Goal: Task Accomplishment & Management: Use online tool/utility

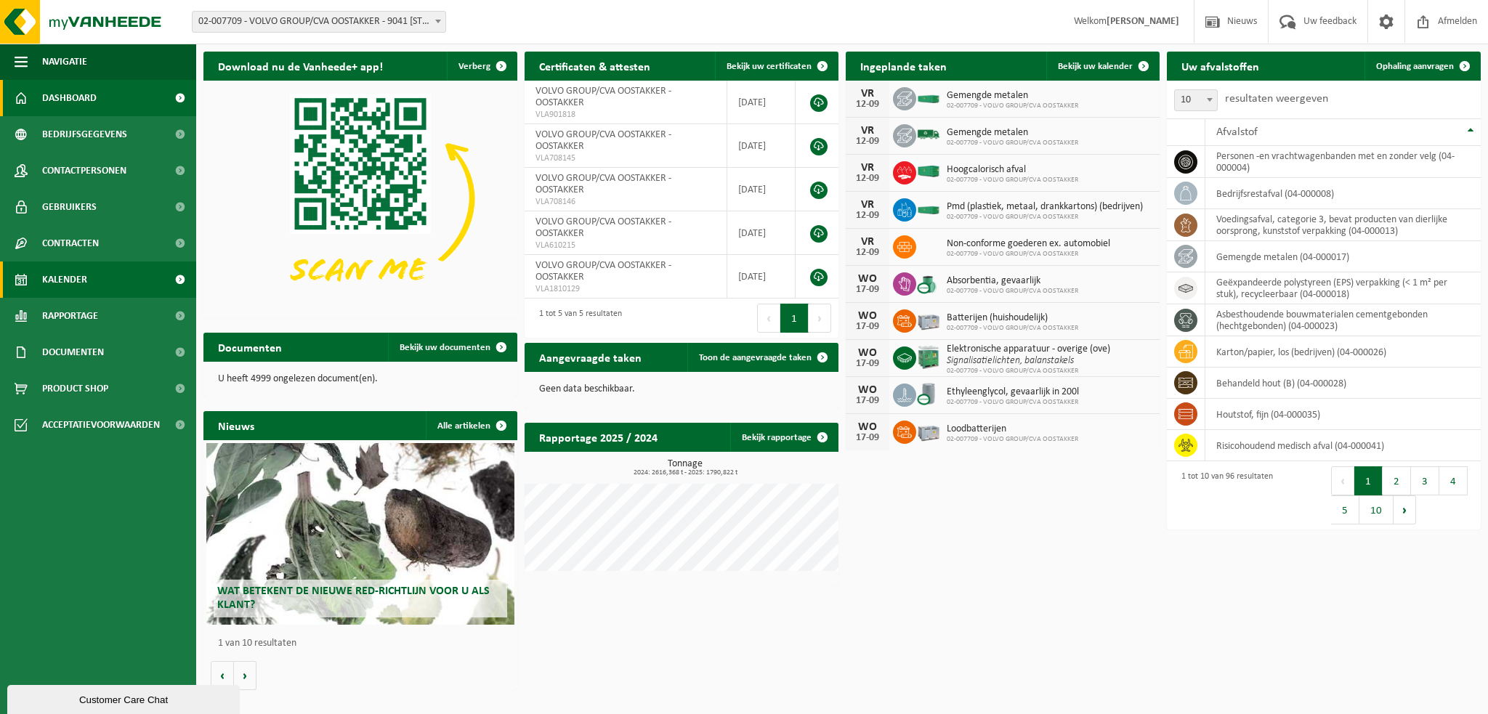
click at [83, 283] on span "Kalender" at bounding box center [64, 280] width 45 height 36
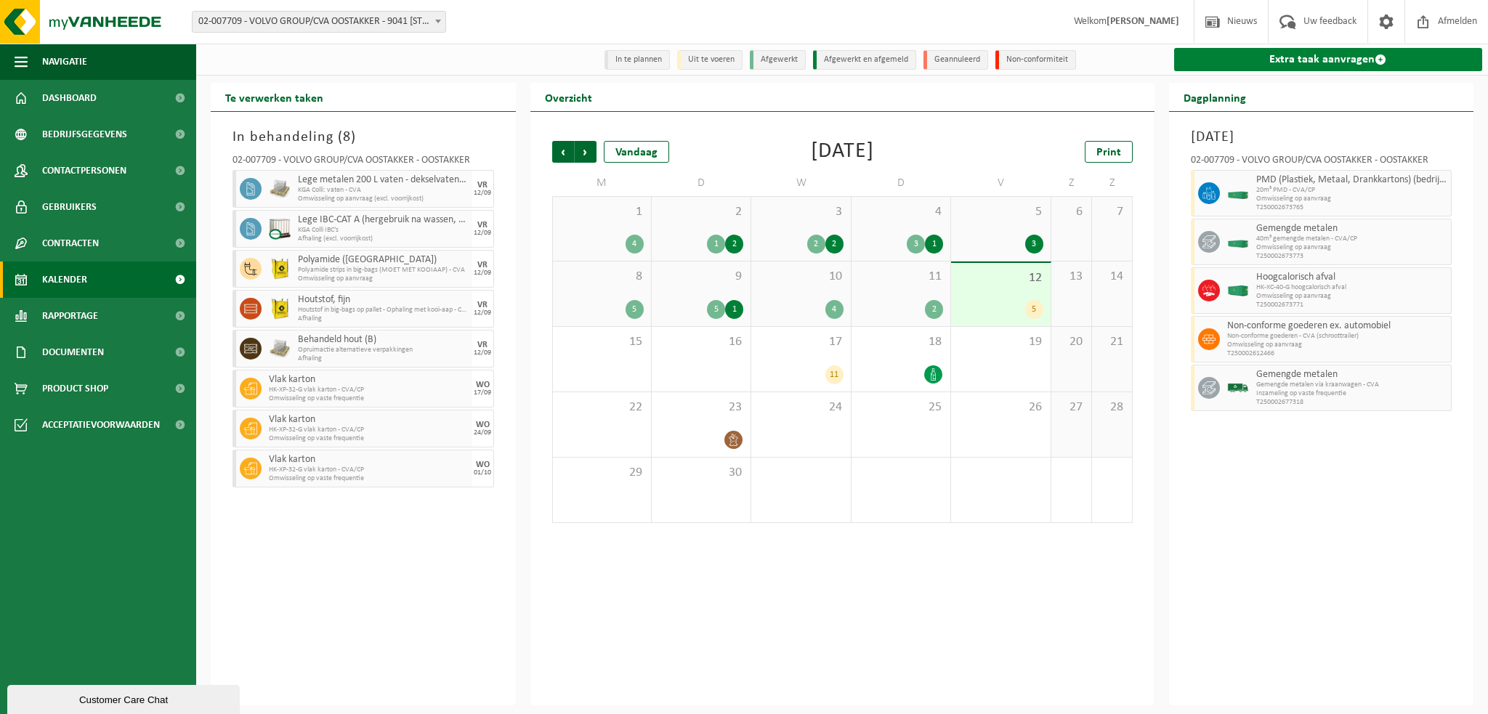
click at [1244, 66] on link "Extra taak aanvragen" at bounding box center [1328, 59] width 309 height 23
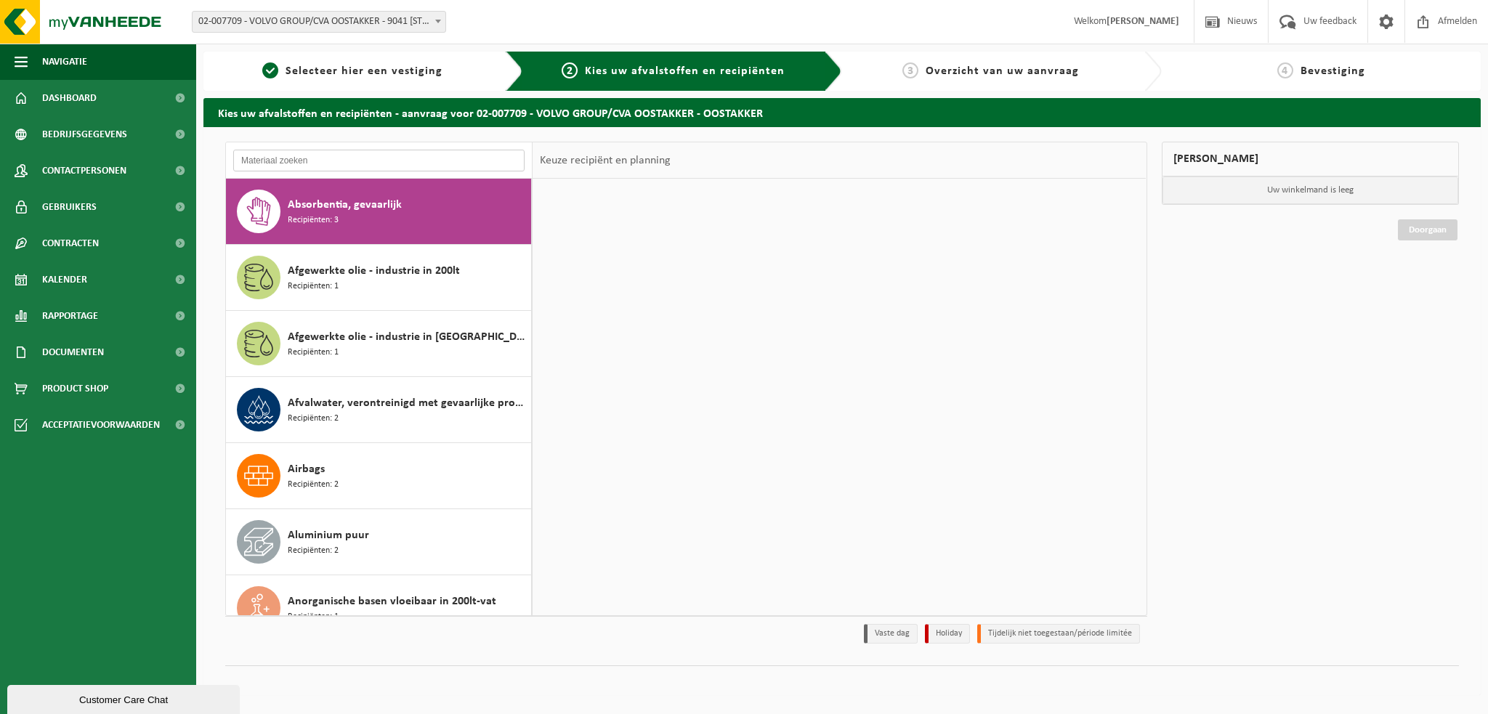
click at [307, 159] on input "text" at bounding box center [378, 161] width 291 height 22
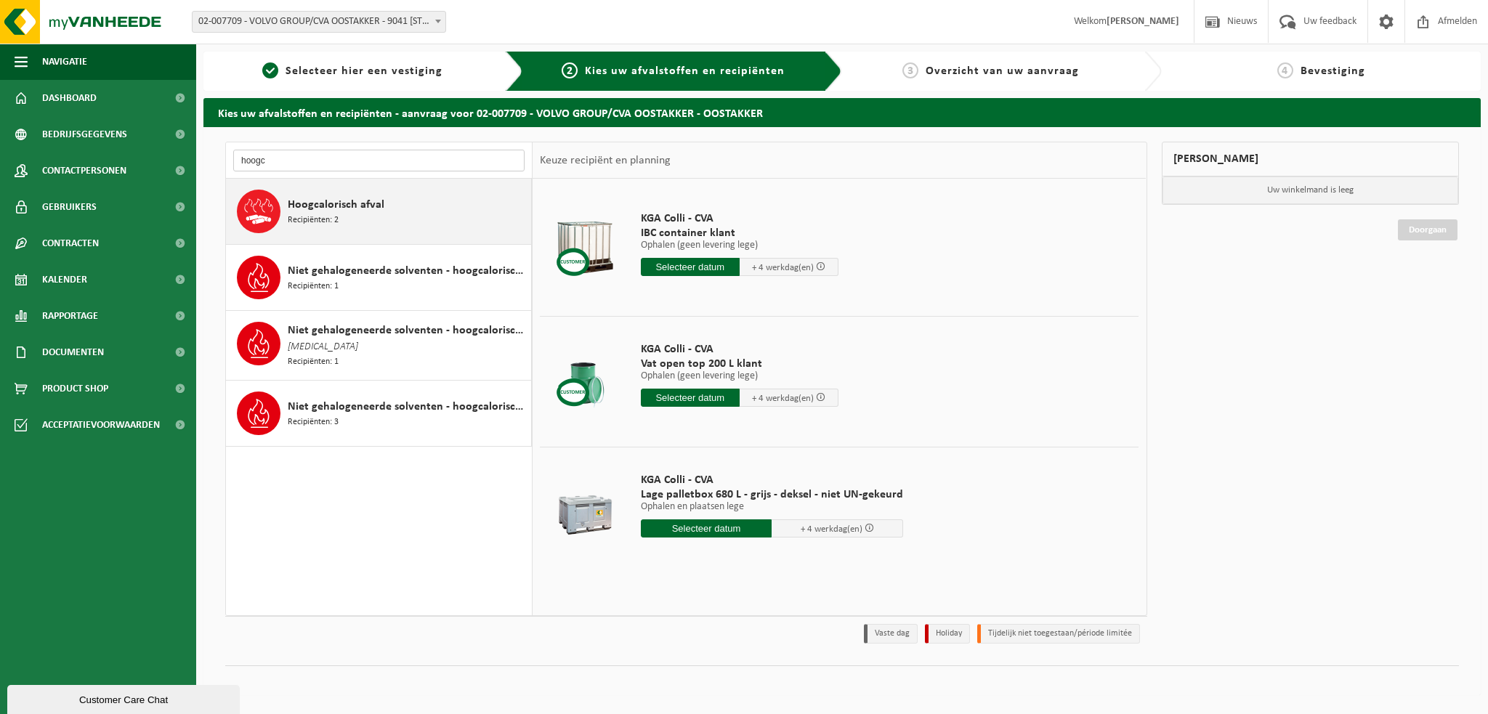
type input "hoogc"
click at [336, 220] on span "Recipiënten: 2" at bounding box center [313, 221] width 51 height 14
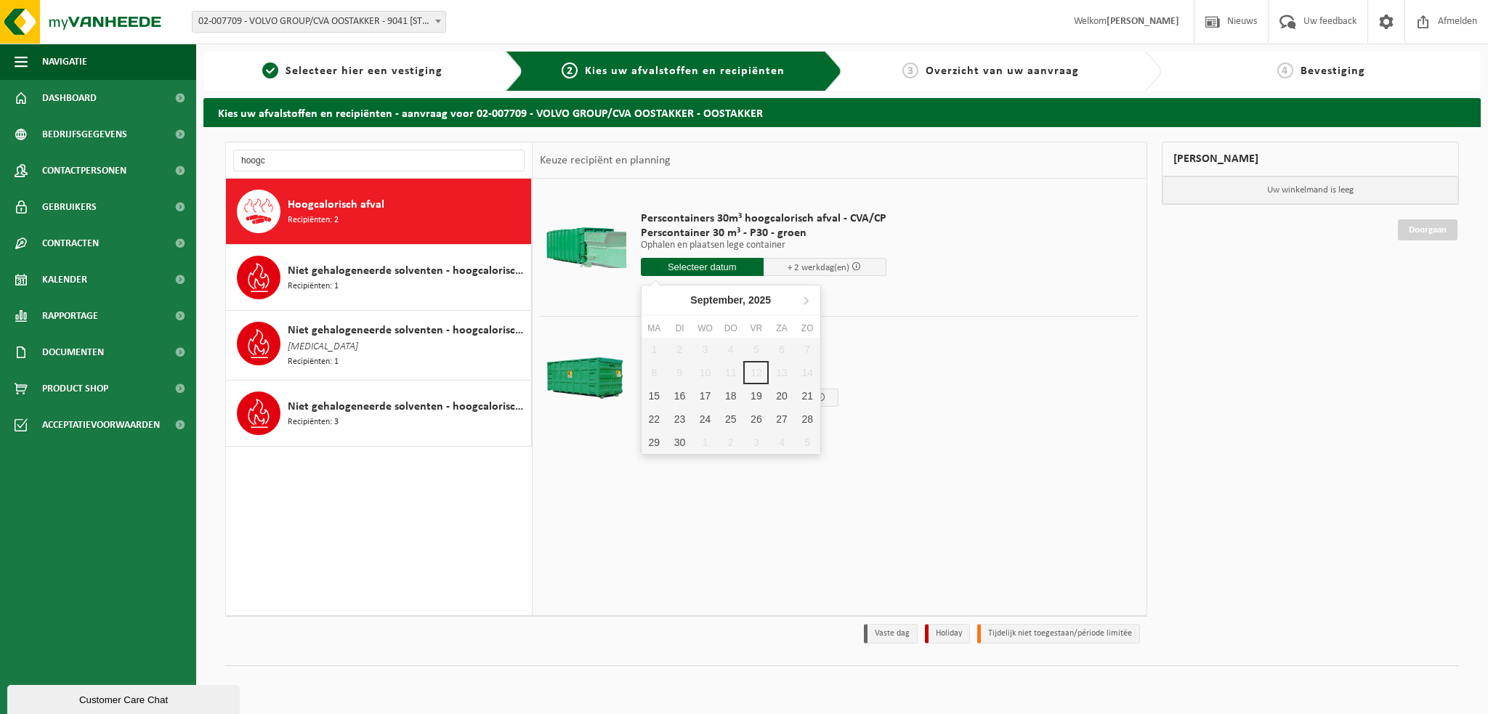
click at [727, 268] on input "text" at bounding box center [702, 267] width 123 height 18
click at [652, 395] on div "15" at bounding box center [654, 395] width 25 height 23
type input "Van 2025-09-15"
type input "2025-09-15"
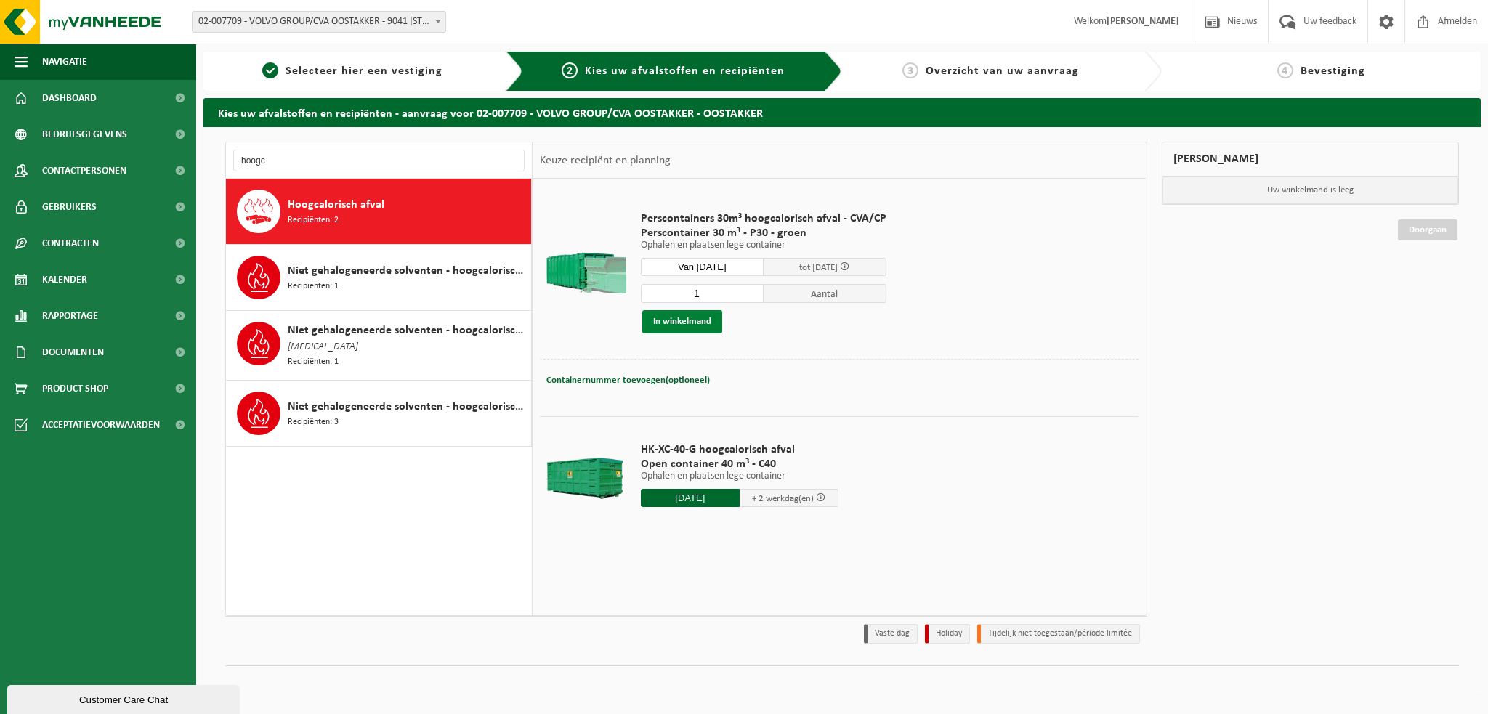
click at [686, 318] on button "In winkelmand" at bounding box center [682, 321] width 80 height 23
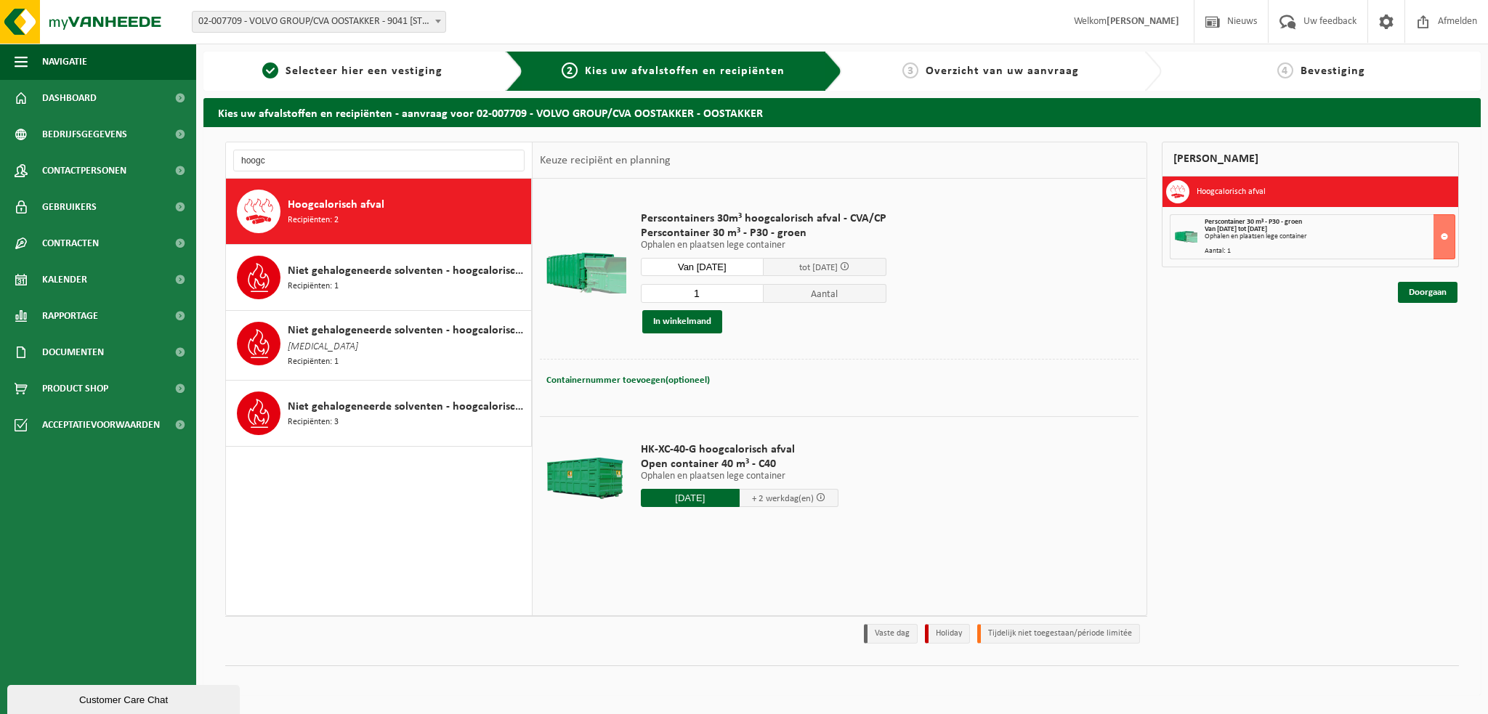
click at [691, 499] on input "2025-09-15" at bounding box center [690, 498] width 99 height 18
click at [654, 623] on div "15" at bounding box center [654, 625] width 25 height 23
click at [654, 627] on div "15" at bounding box center [654, 625] width 25 height 23
type input "Van 2025-09-15"
type input "2025-09-15"
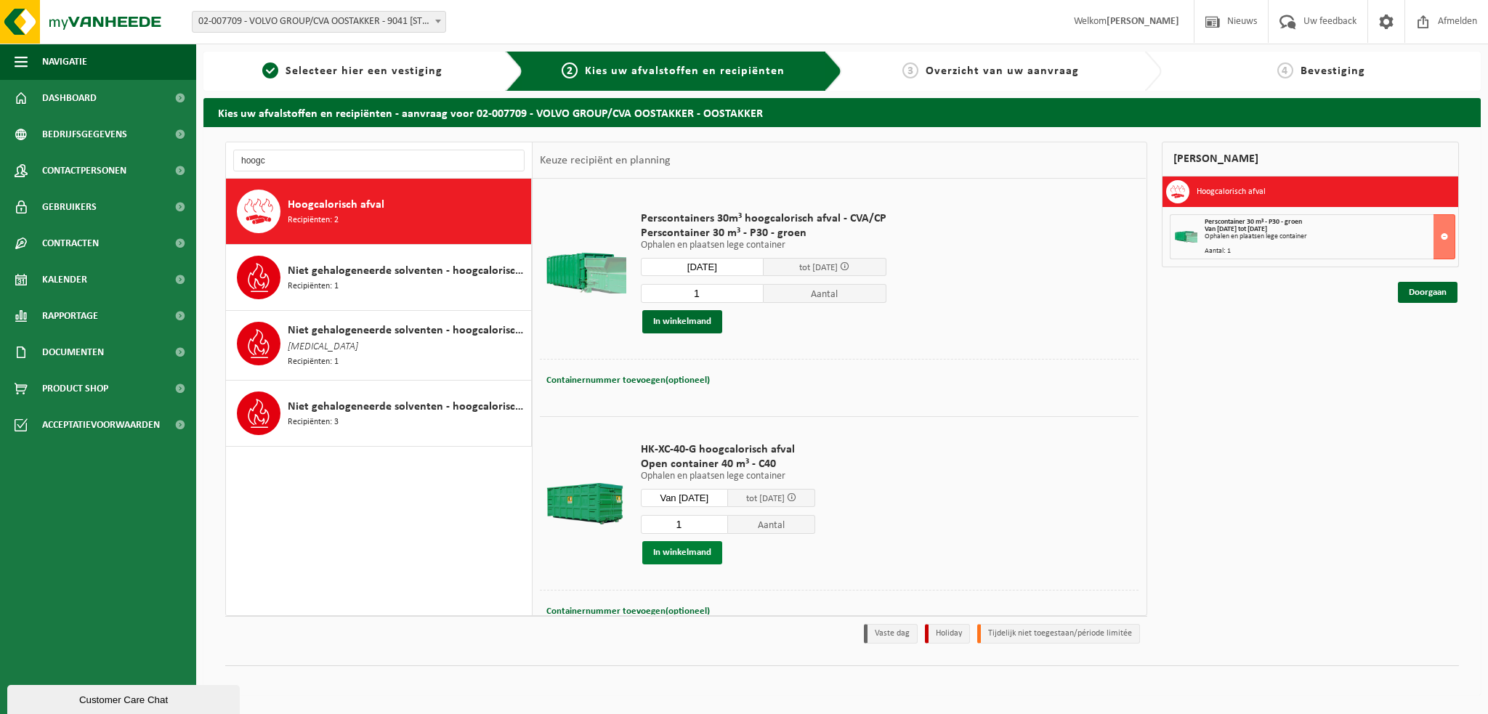
click at [671, 551] on button "In winkelmand" at bounding box center [682, 552] width 80 height 23
click at [279, 163] on input "hoogc" at bounding box center [378, 161] width 291 height 22
type input "h"
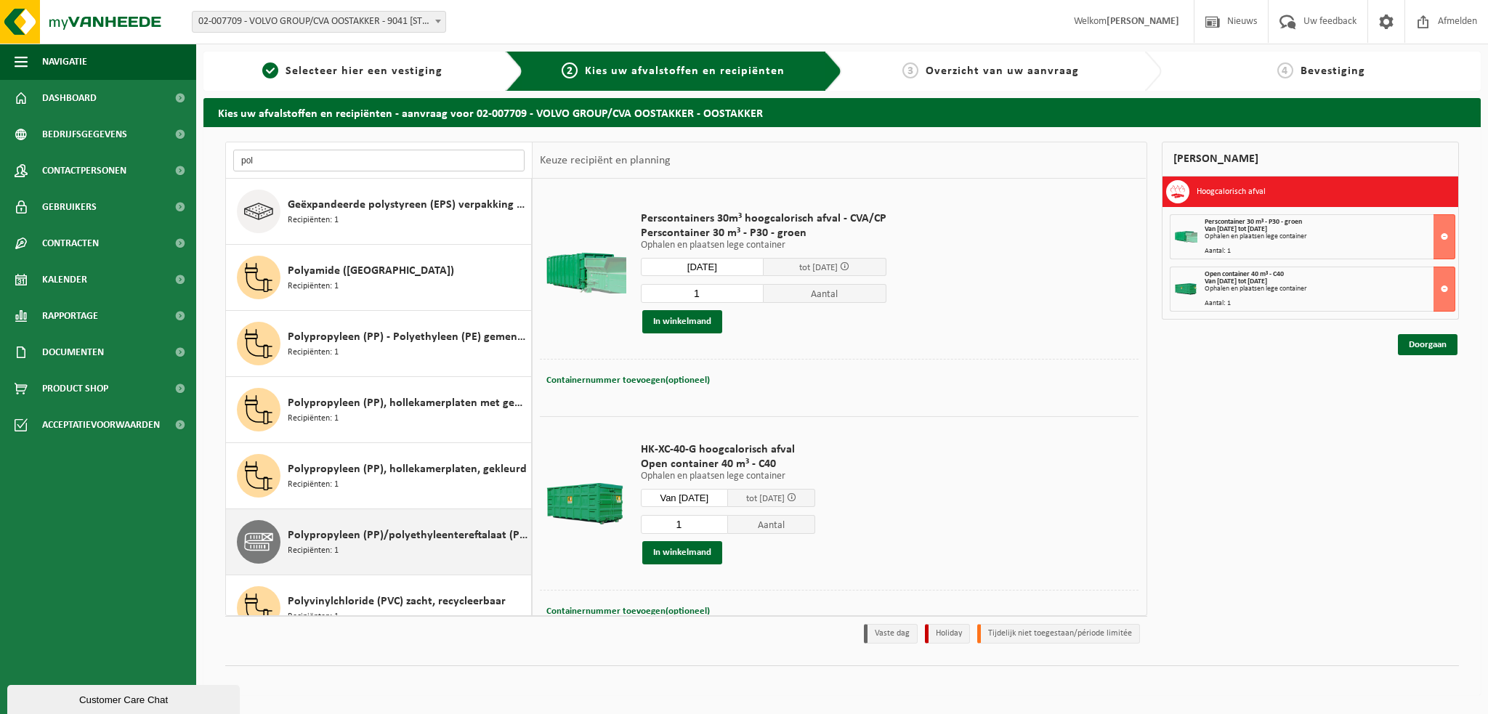
type input "pol"
click at [331, 531] on span "Polypropyleen (PP)/polyethyleentereftalaat (PET) spanbanden" at bounding box center [408, 535] width 240 height 17
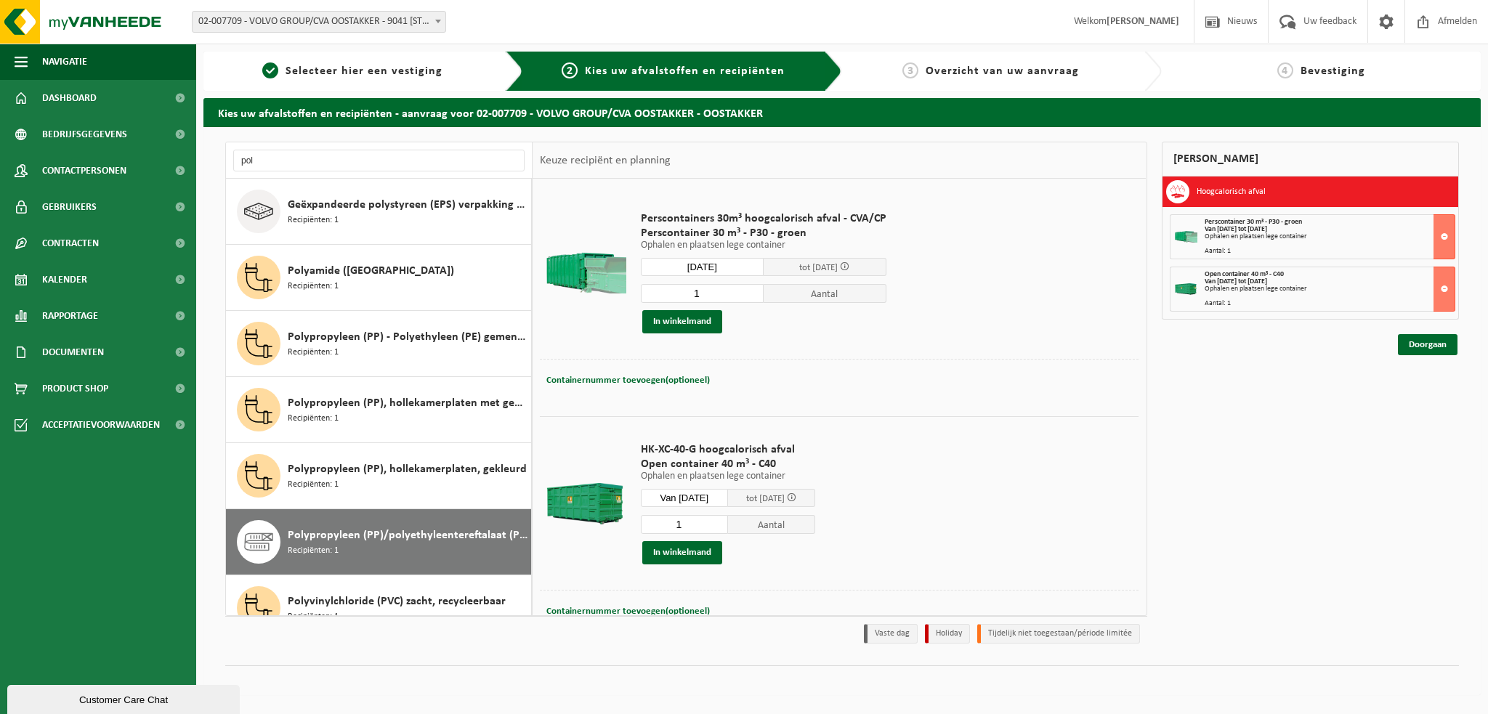
scroll to position [25, 0]
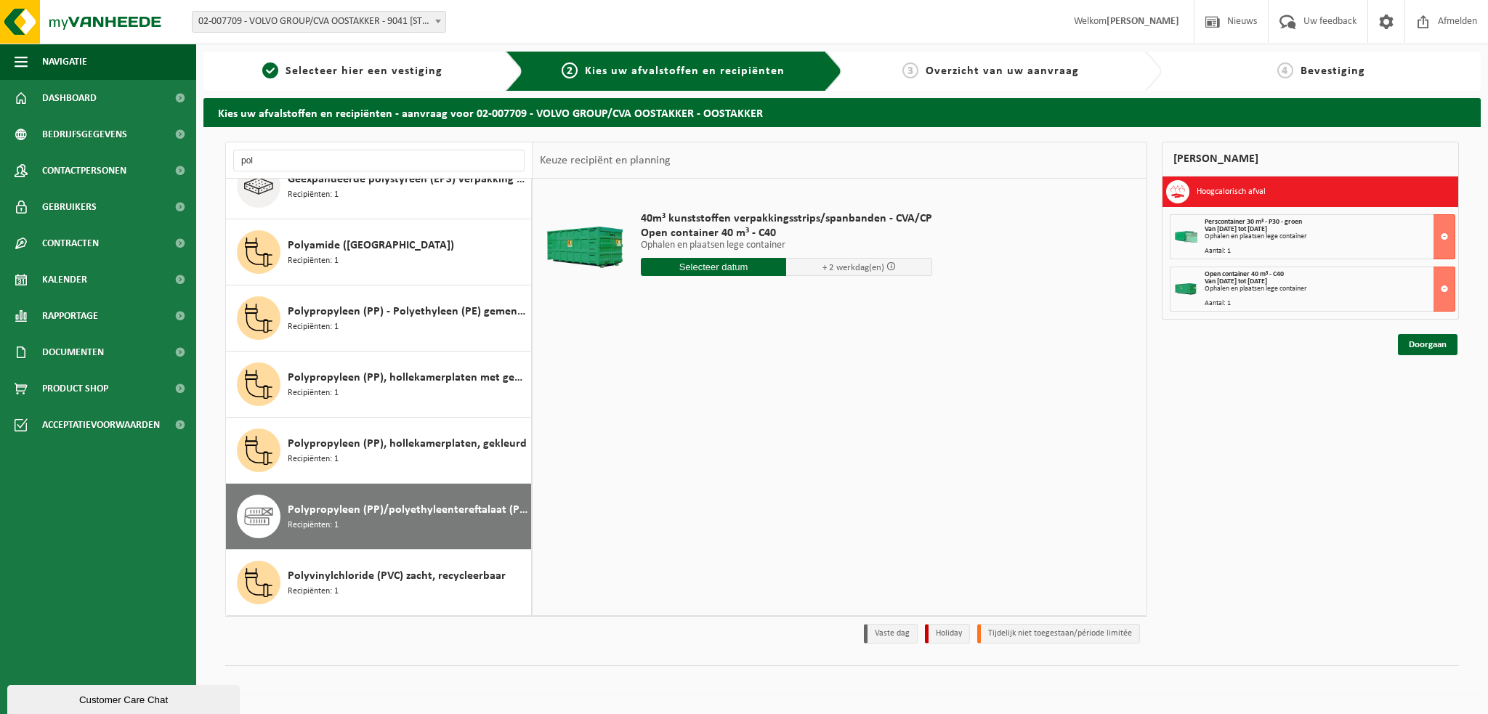
click at [689, 266] on input "text" at bounding box center [714, 267] width 146 height 18
click at [656, 399] on div "15" at bounding box center [654, 395] width 25 height 23
type input "Van 2025-09-15"
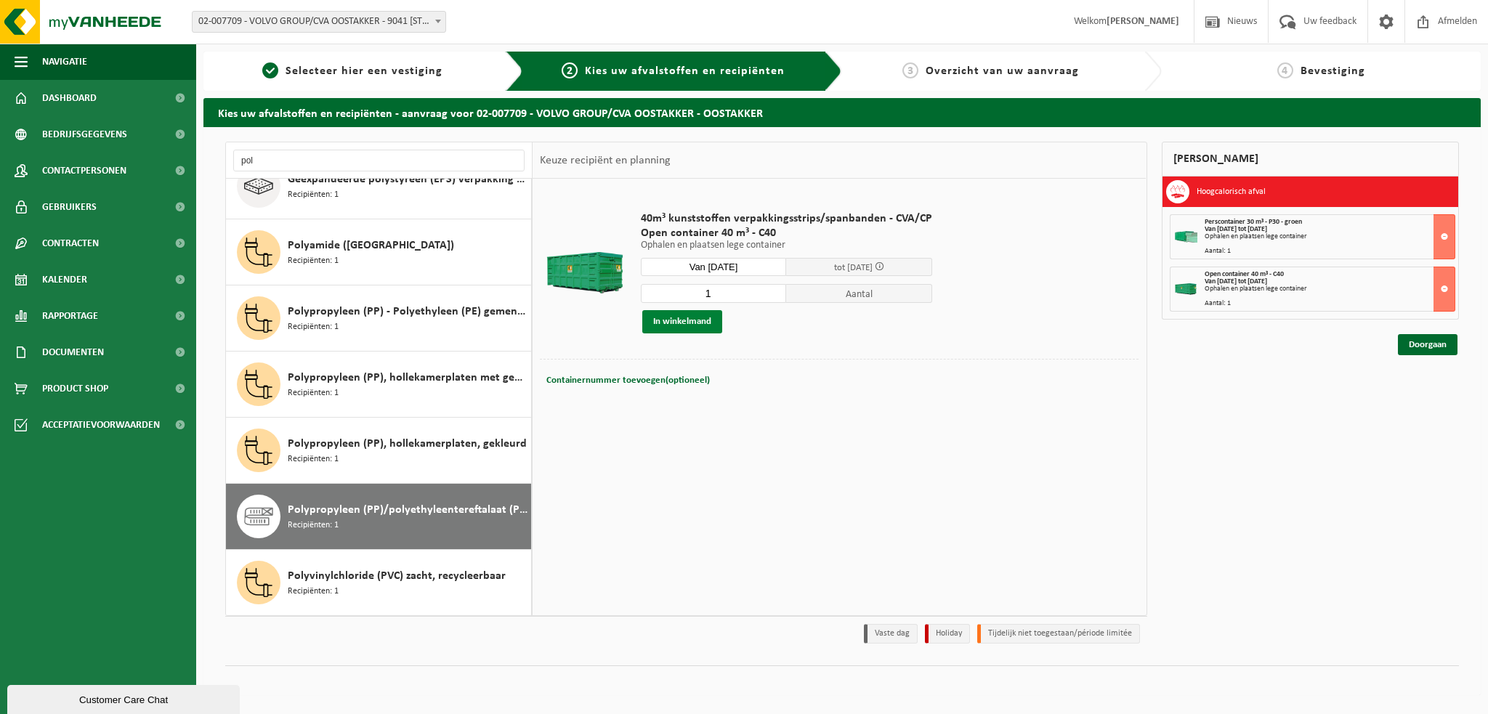
click at [662, 322] on button "In winkelmand" at bounding box center [682, 321] width 80 height 23
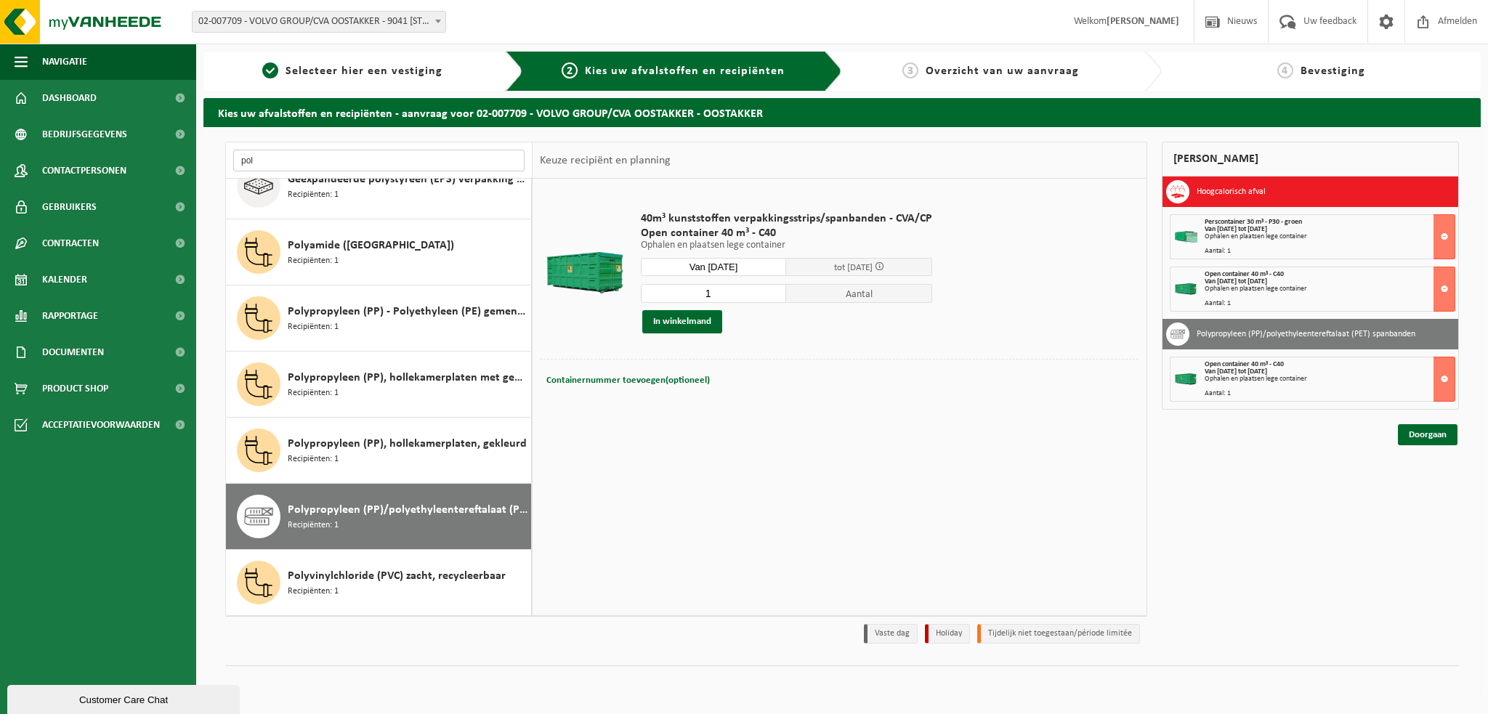
click at [283, 159] on input "pol" at bounding box center [378, 161] width 291 height 22
type input "p"
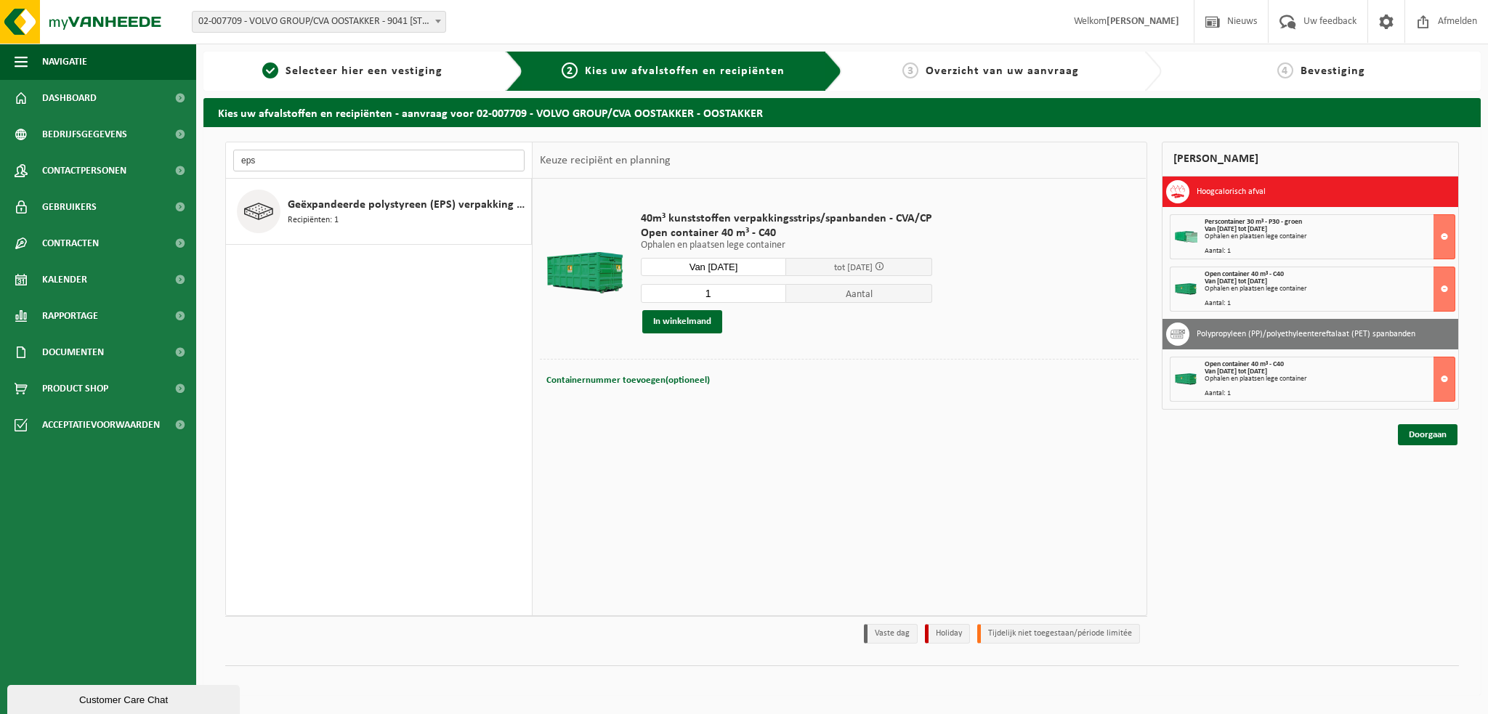
scroll to position [0, 0]
type input "eps"
click at [358, 215] on div "Geëxpandeerde polystyreen (EPS) verpakking (< 1 m² per stuk), recycleerbaar Rec…" at bounding box center [408, 212] width 240 height 44
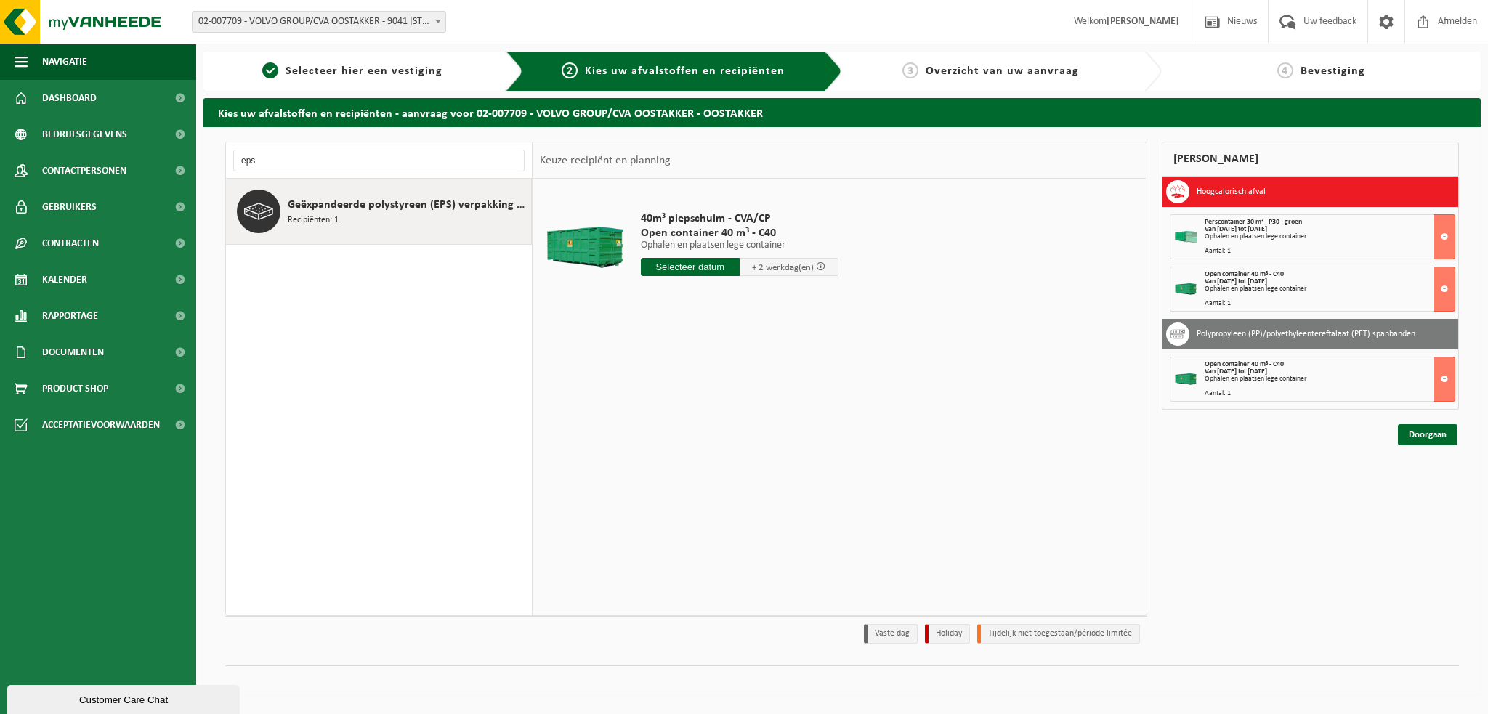
click at [675, 259] on input "text" at bounding box center [690, 267] width 99 height 18
click at [656, 397] on div "15" at bounding box center [654, 395] width 25 height 23
type input "Van 2025-09-15"
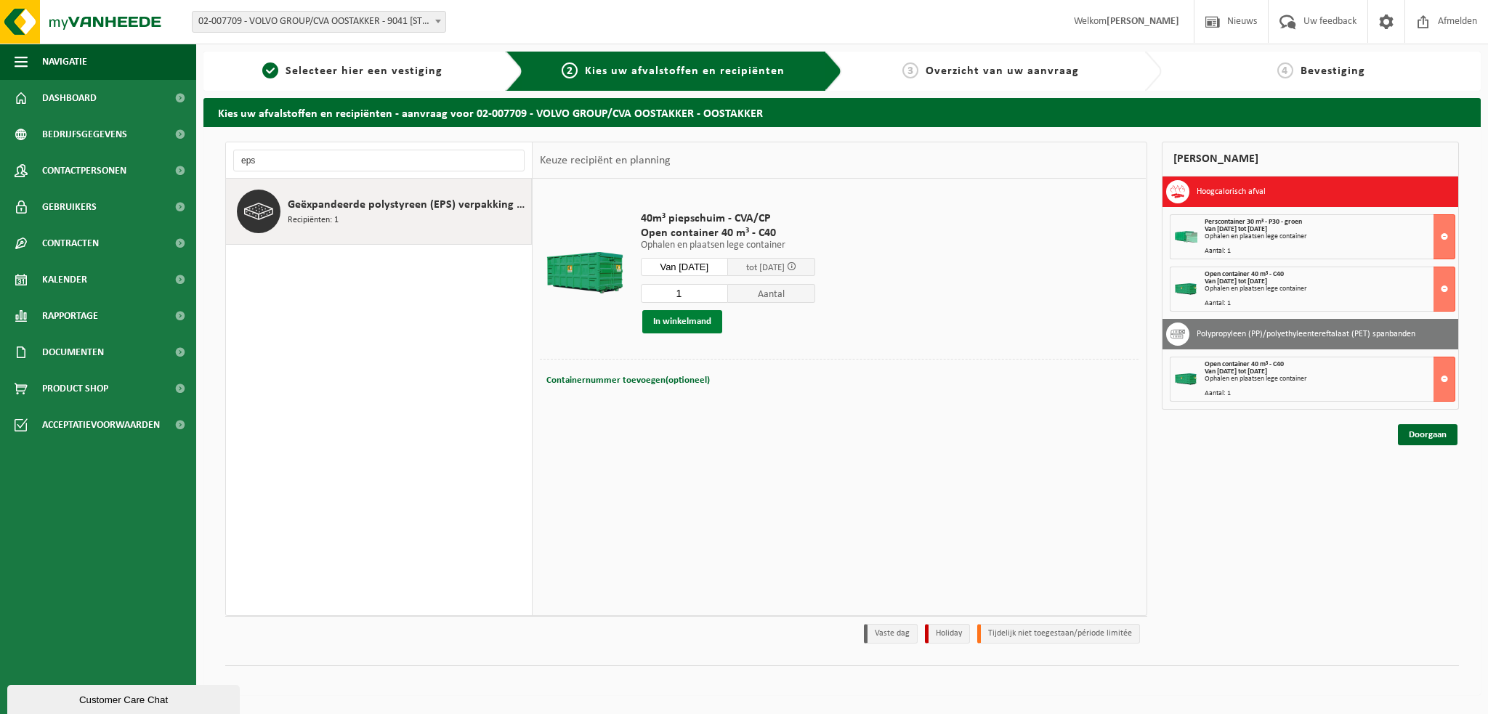
click at [679, 310] on button "In winkelmand" at bounding box center [682, 321] width 80 height 23
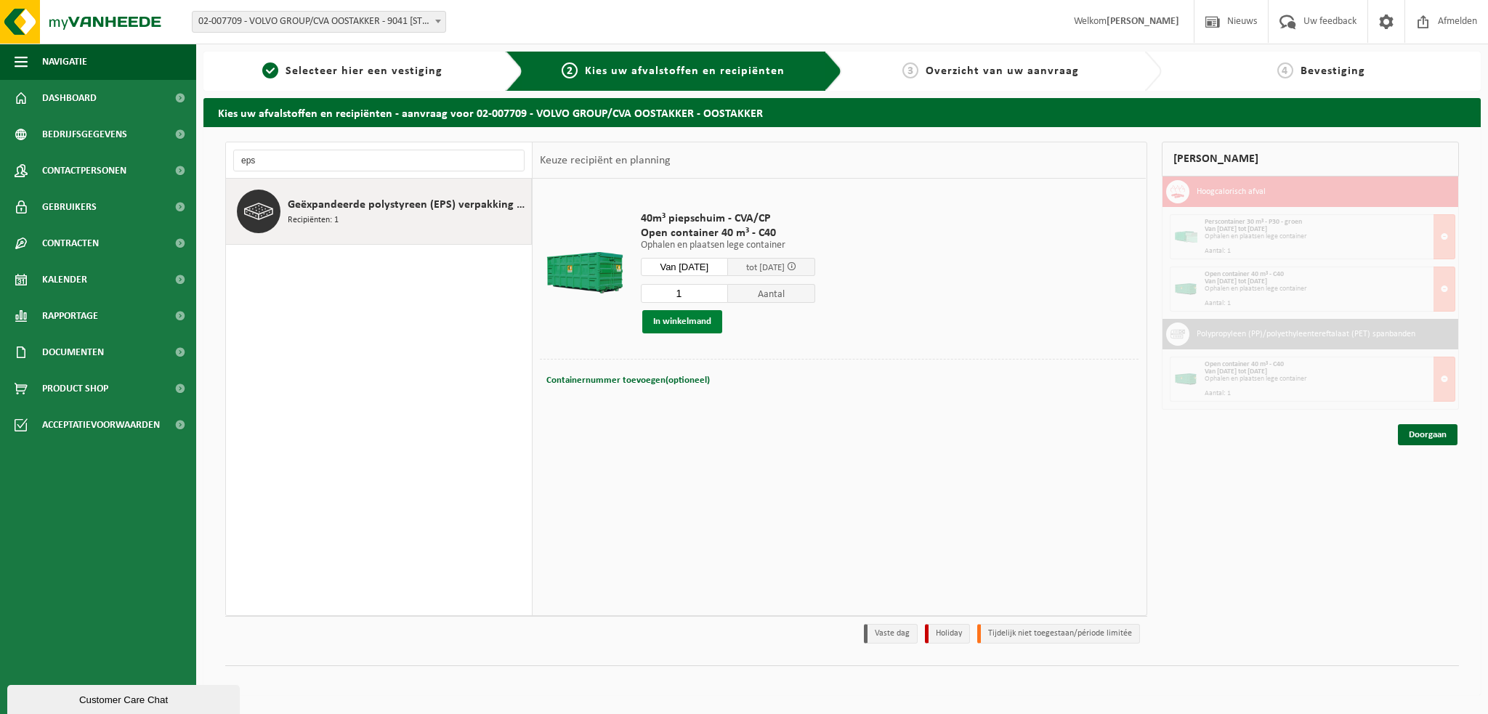
click at [667, 320] on button "In winkelmand" at bounding box center [682, 321] width 80 height 23
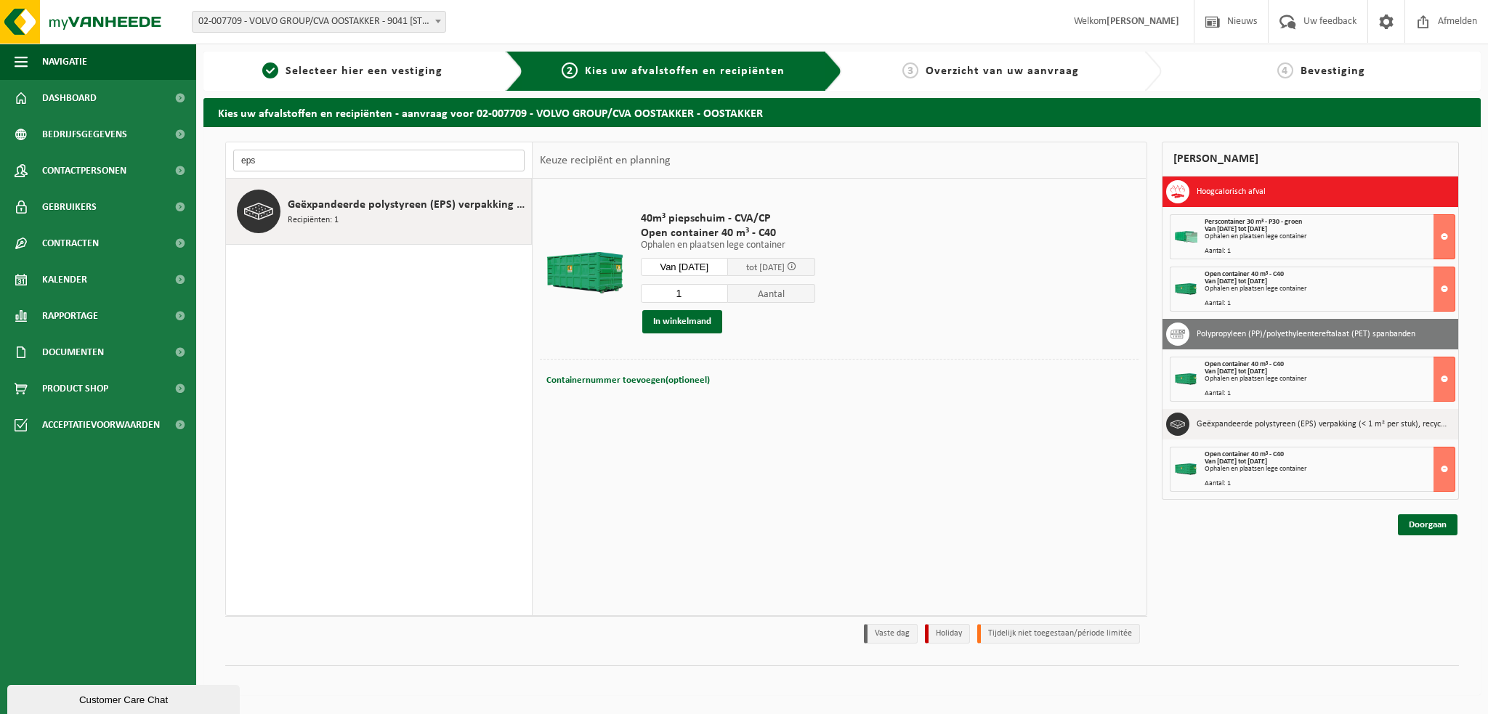
click at [276, 162] on input "eps" at bounding box center [378, 161] width 291 height 22
type input "e"
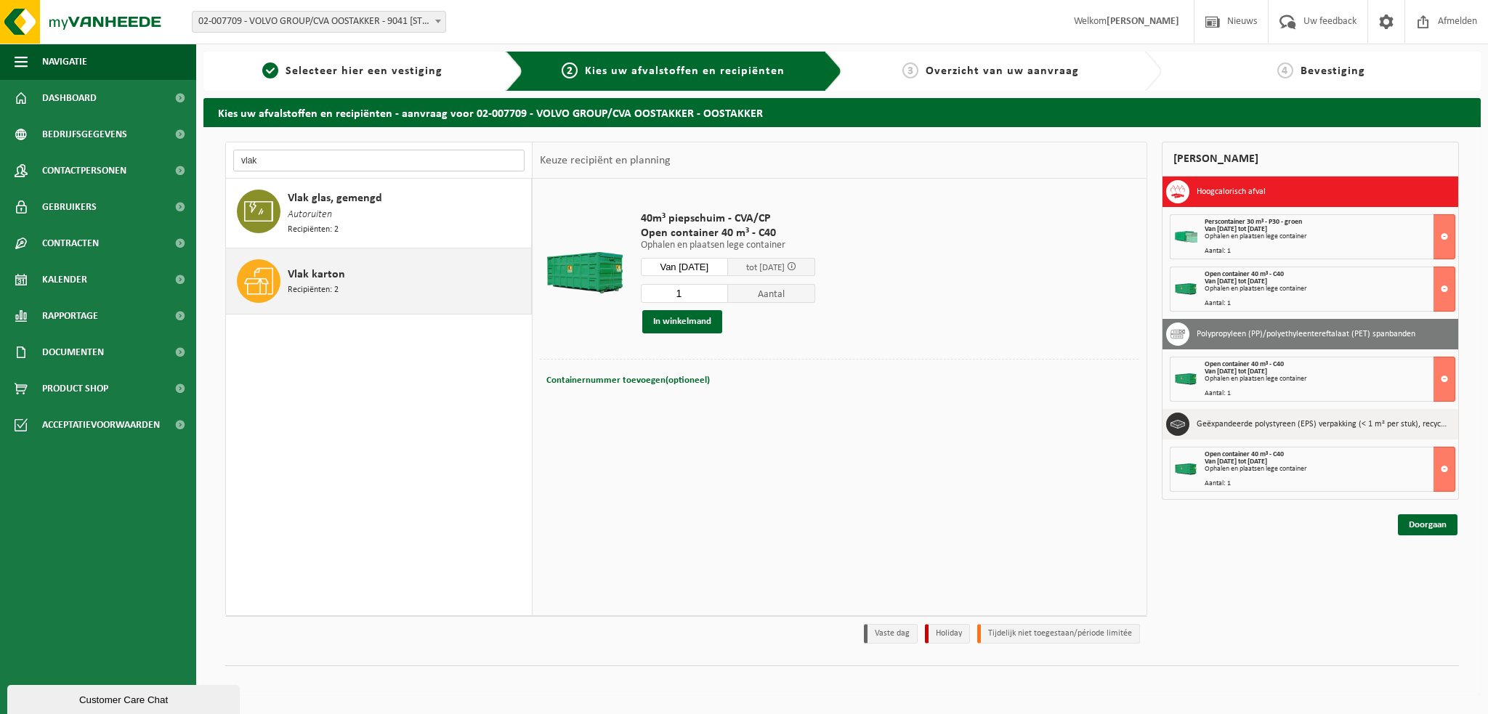
type input "vlak"
click at [318, 287] on span "Recipiënten: 2" at bounding box center [313, 290] width 51 height 14
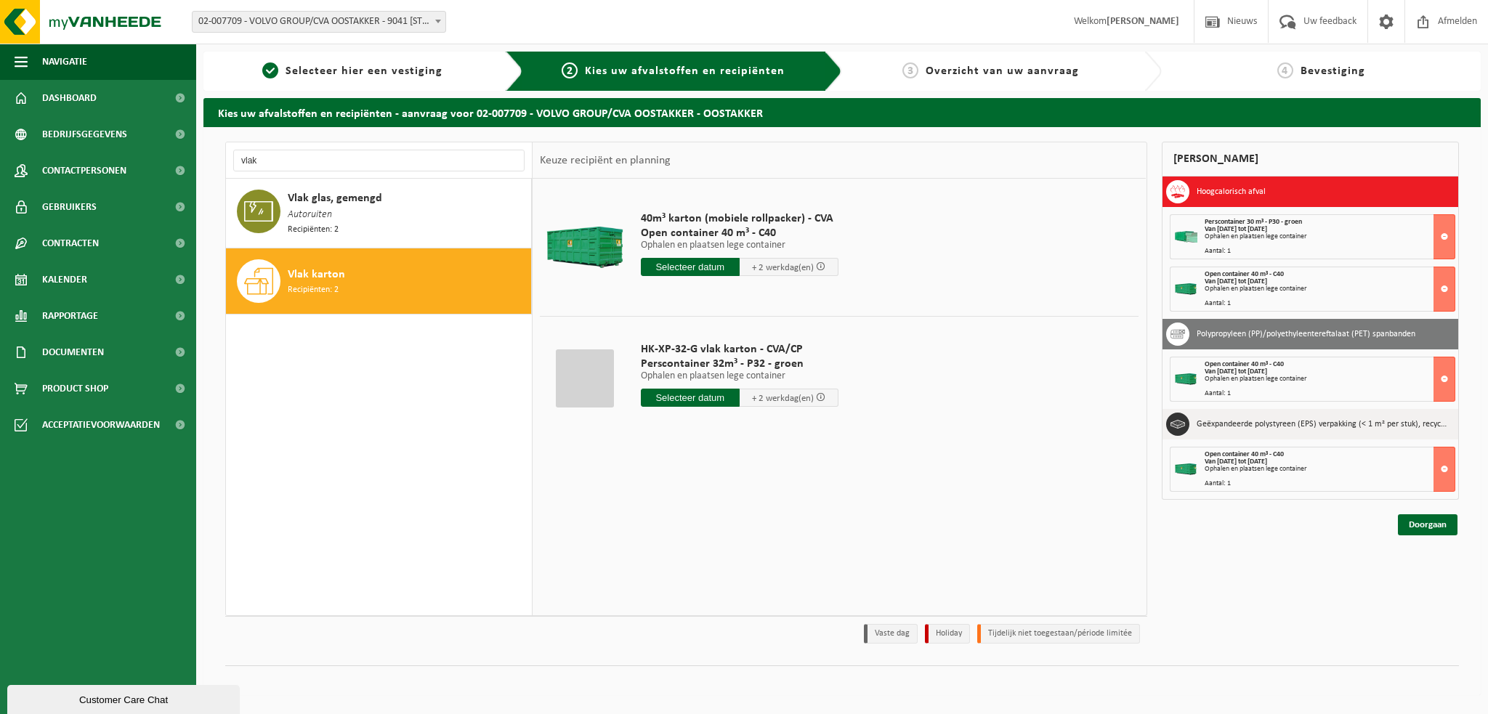
click at [695, 398] on input "text" at bounding box center [690, 398] width 99 height 18
click at [660, 524] on div "15" at bounding box center [654, 526] width 25 height 23
type input "Van 2025-09-15"
type input "2025-09-15"
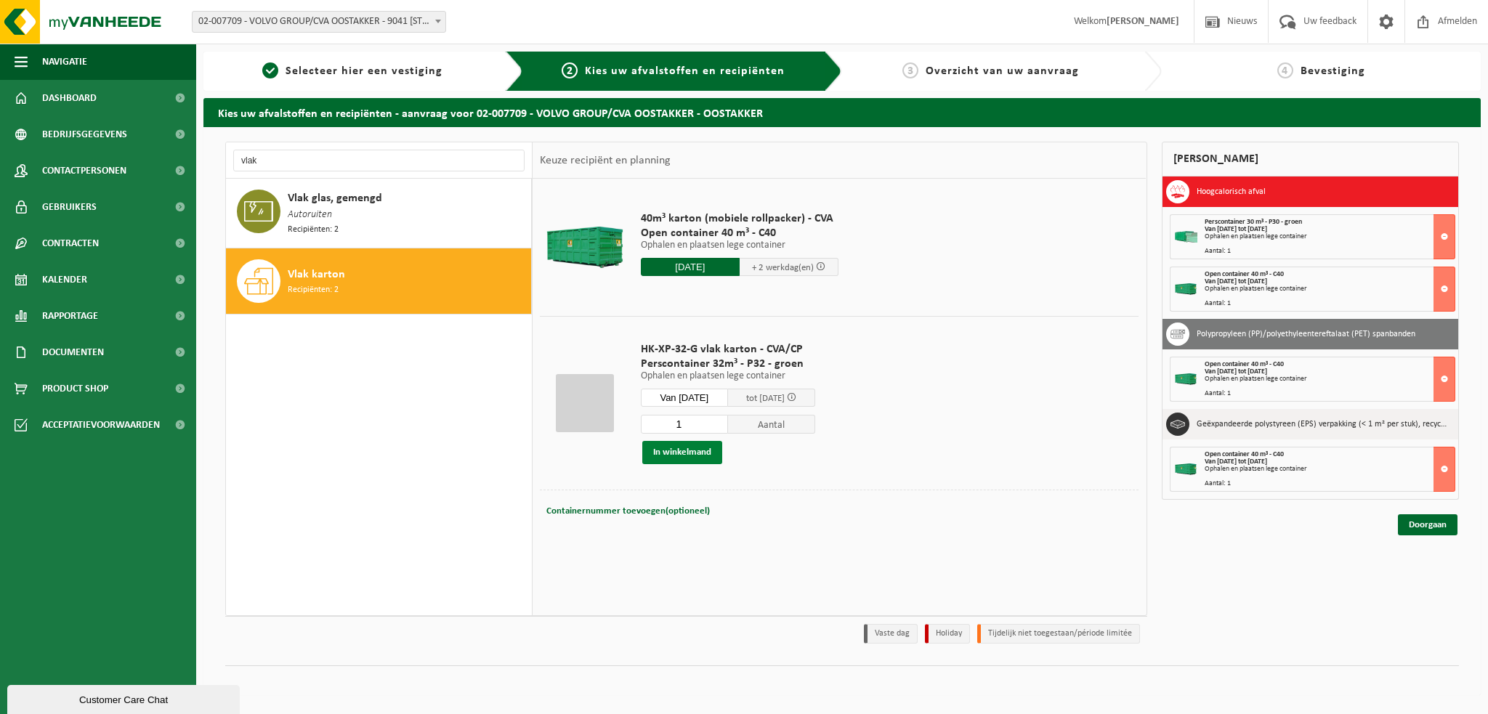
click at [685, 452] on button "In winkelmand" at bounding box center [682, 452] width 80 height 23
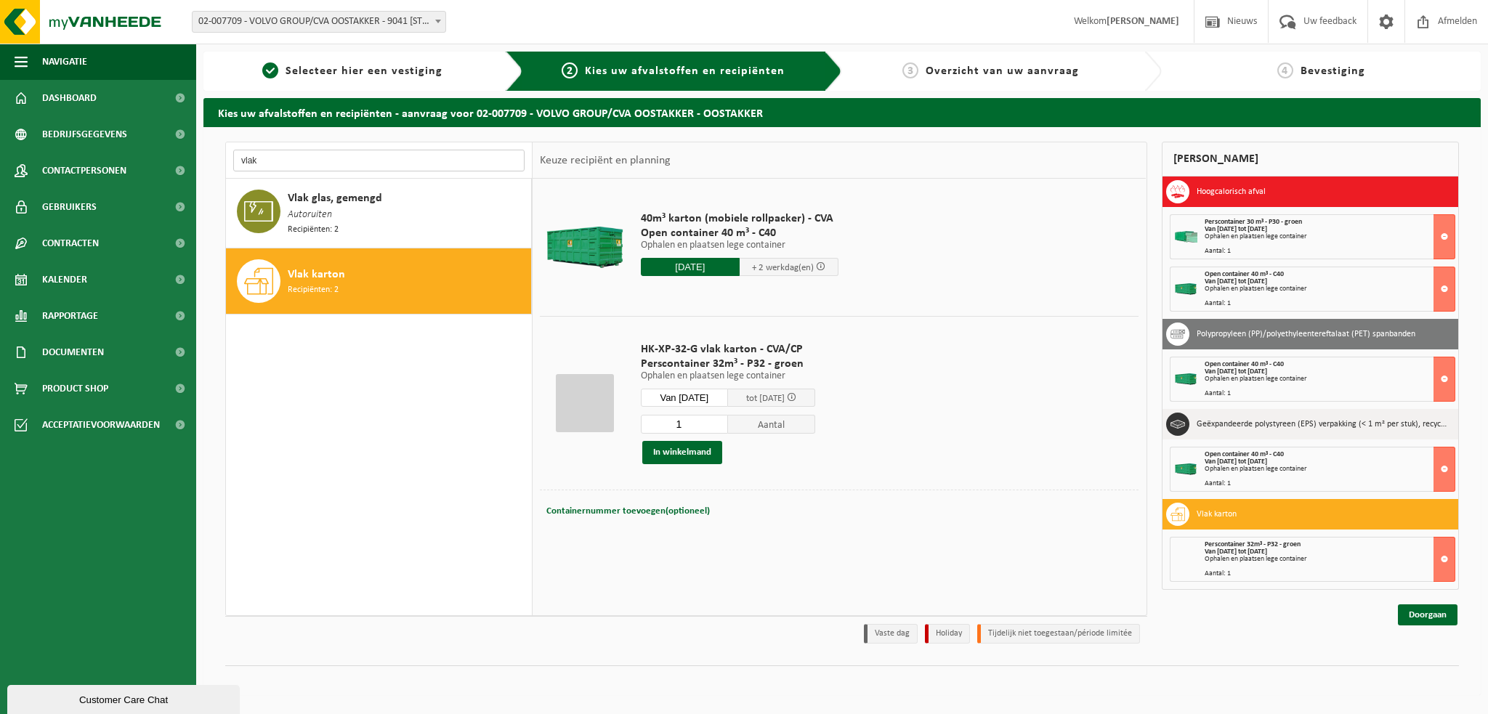
click at [286, 162] on input "vlak" at bounding box center [378, 161] width 291 height 22
type input "v"
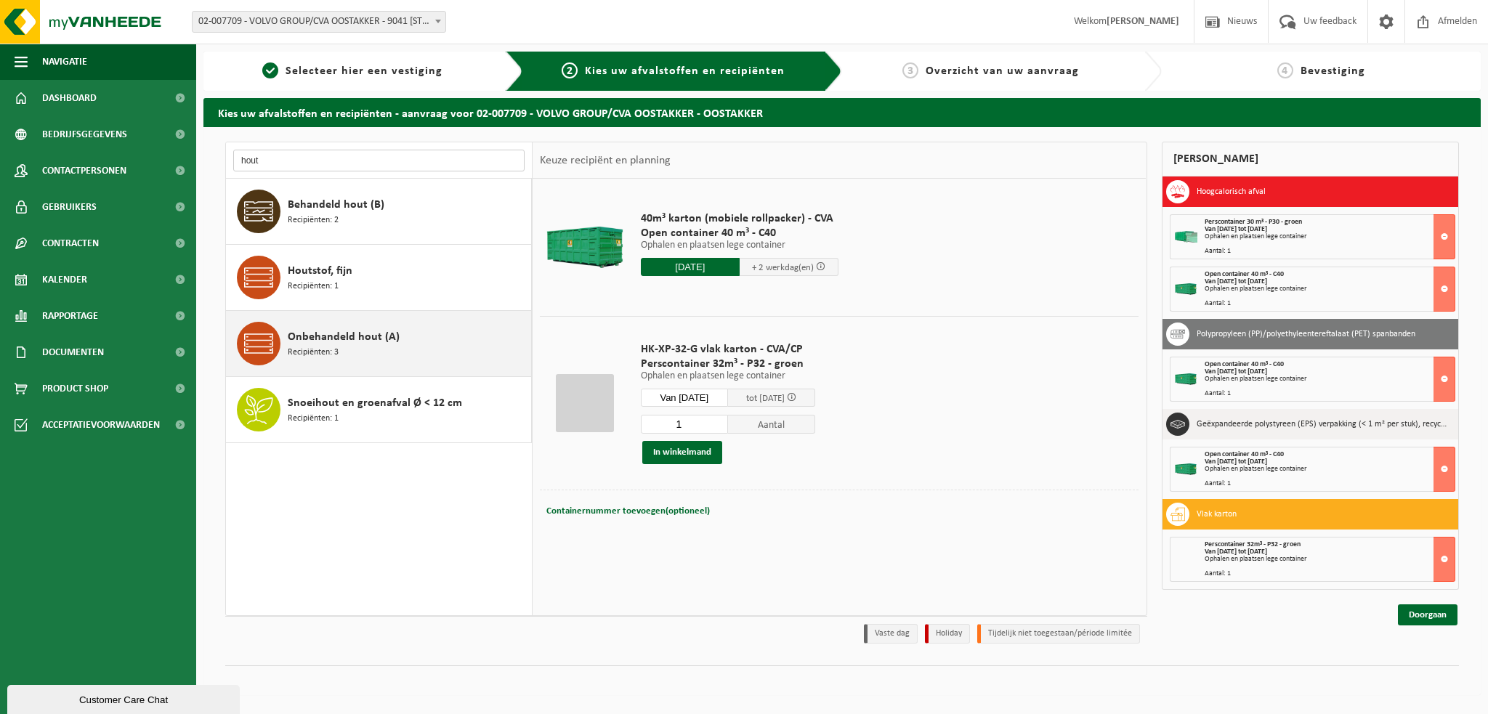
type input "hout"
click at [366, 344] on span "Onbehandeld hout (A)" at bounding box center [344, 336] width 112 height 17
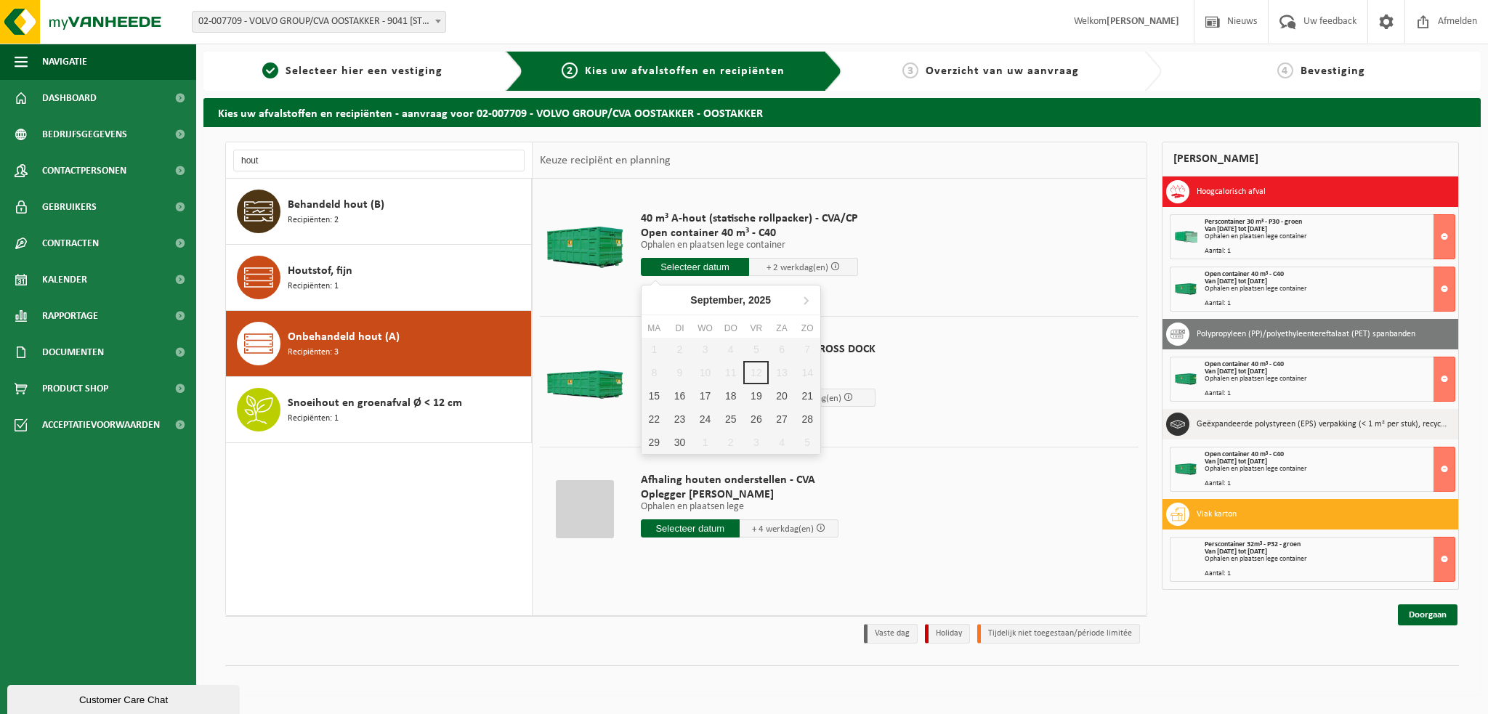
click at [689, 268] on input "text" at bounding box center [695, 267] width 109 height 18
click at [650, 398] on div "15" at bounding box center [654, 395] width 25 height 23
type input "Van [DATE]"
type input "[DATE]"
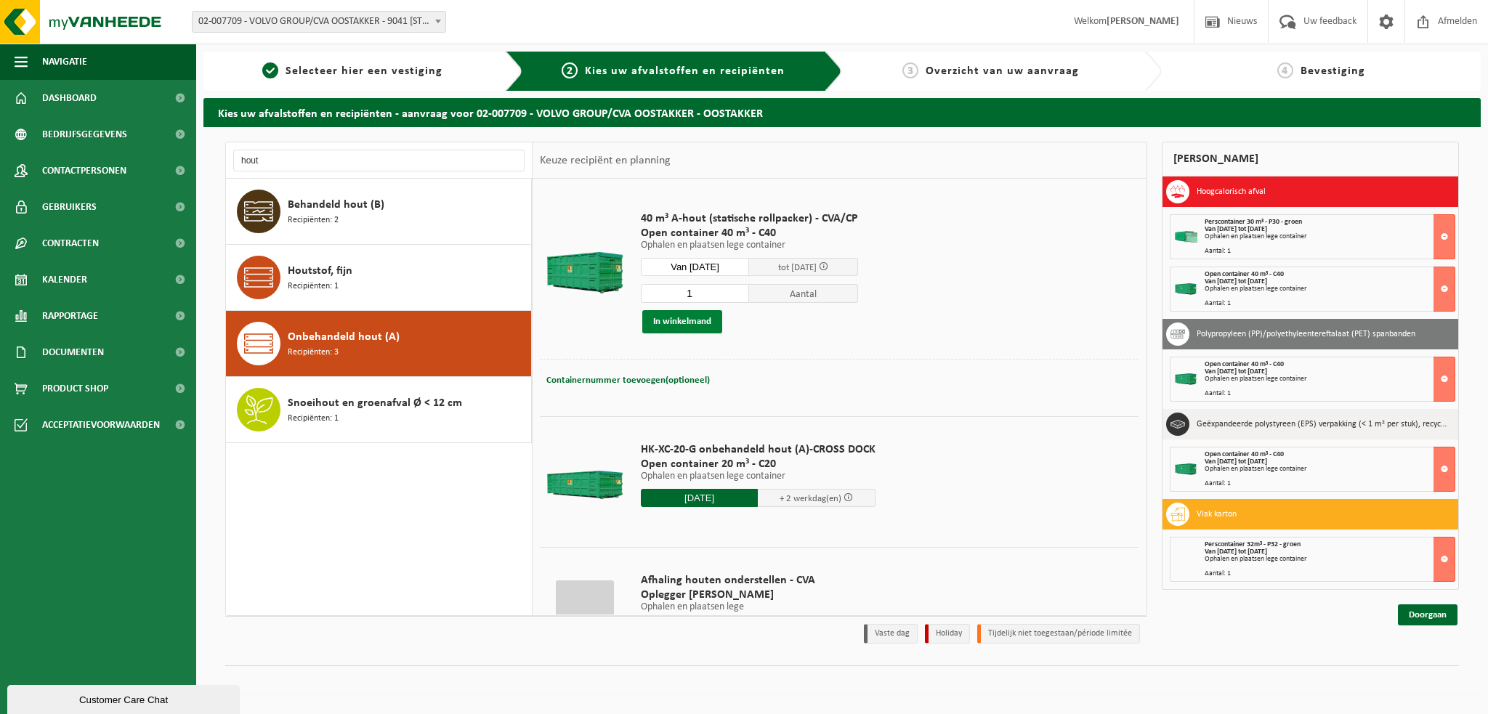
click at [666, 318] on button "In winkelmand" at bounding box center [682, 321] width 80 height 23
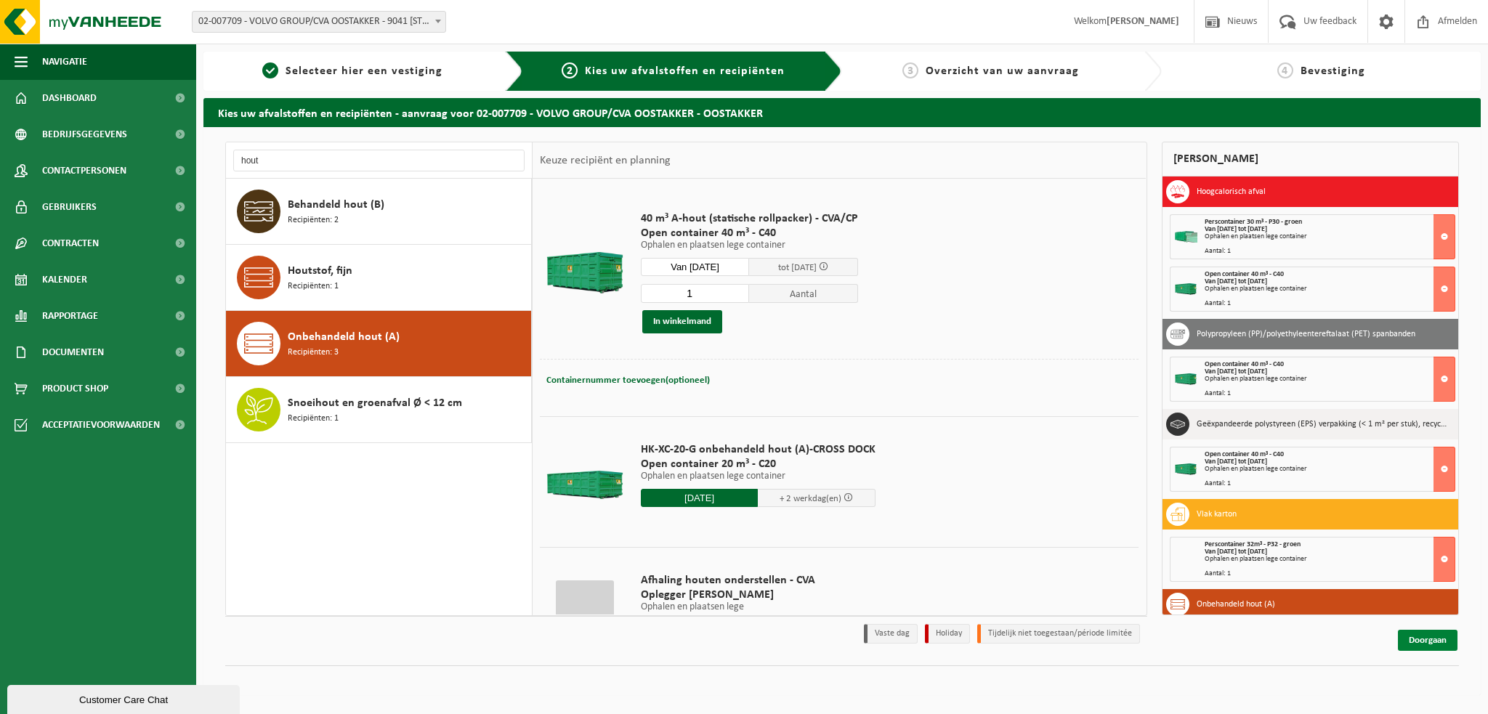
click at [1435, 642] on link "Doorgaan" at bounding box center [1428, 640] width 60 height 21
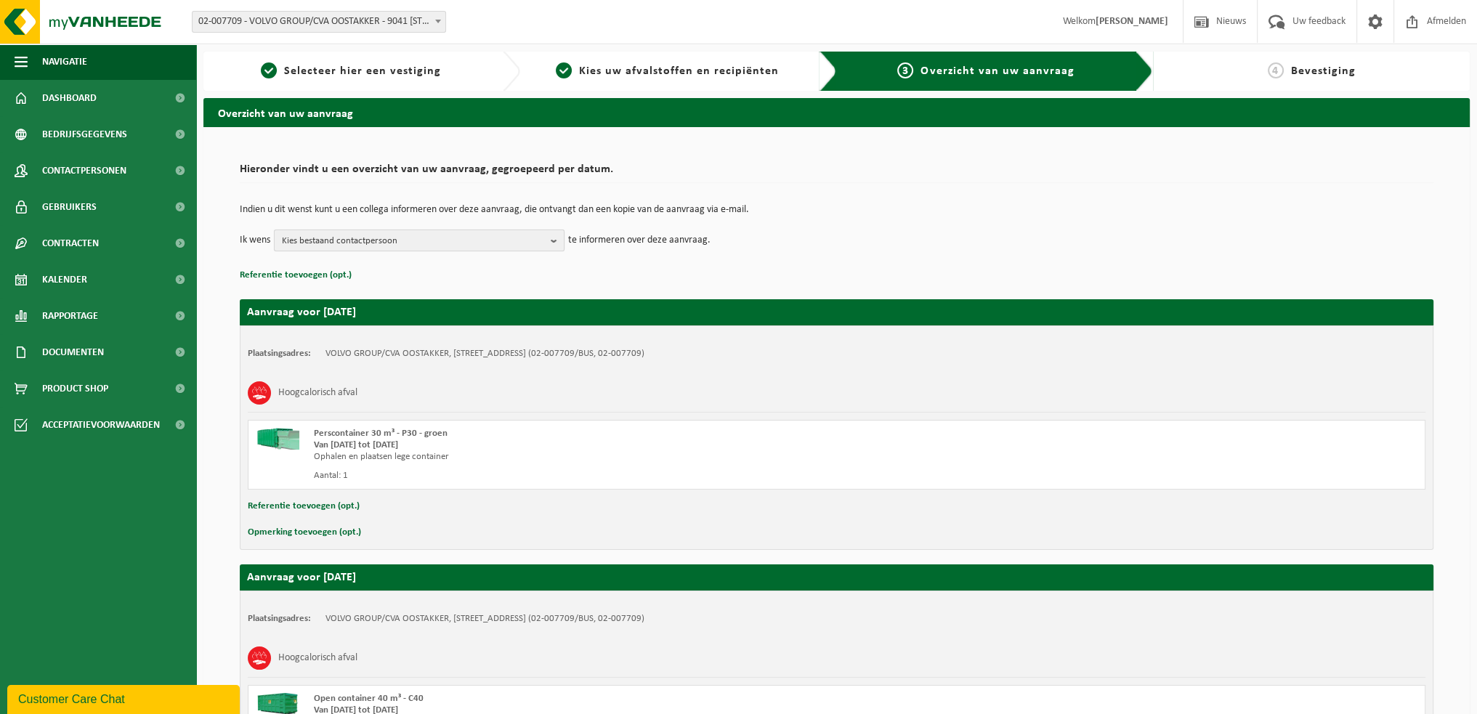
click at [560, 234] on b "button" at bounding box center [557, 240] width 13 height 20
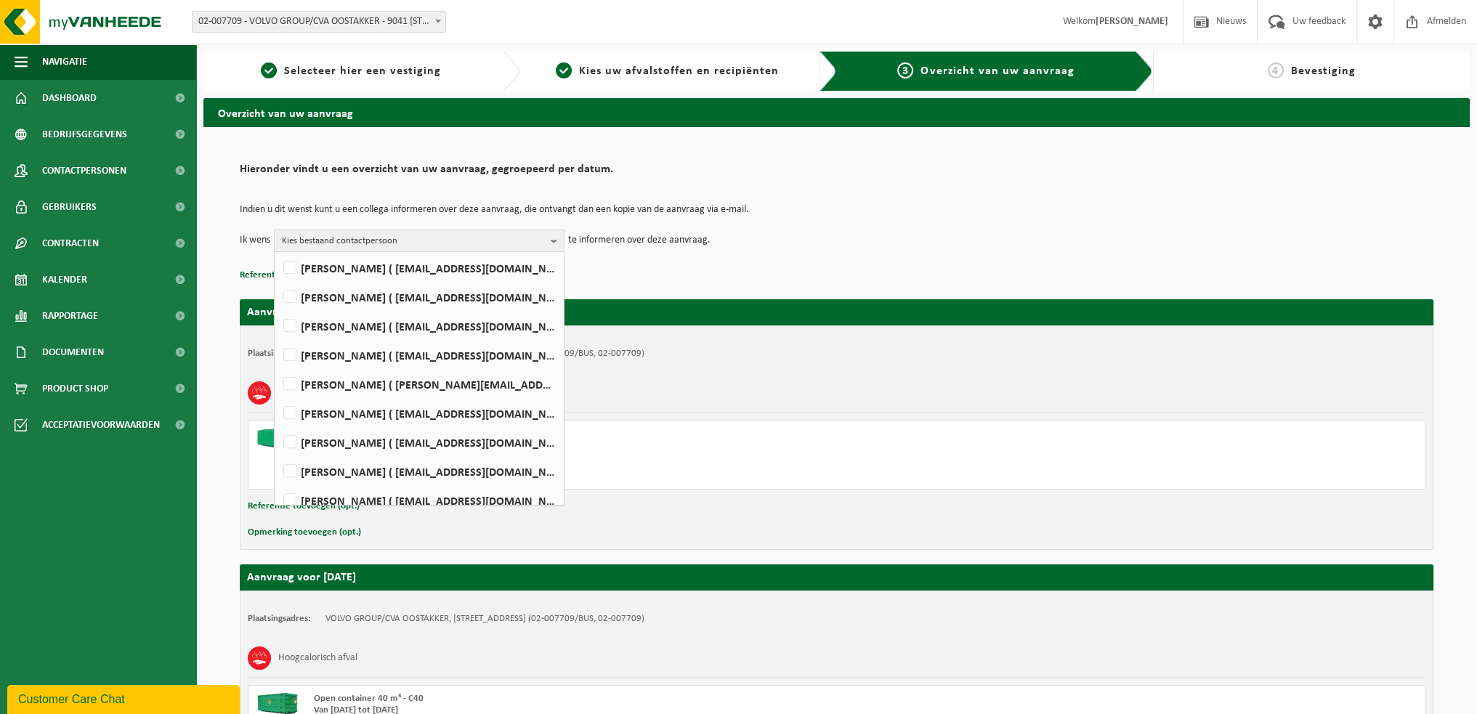
scroll to position [850, 0]
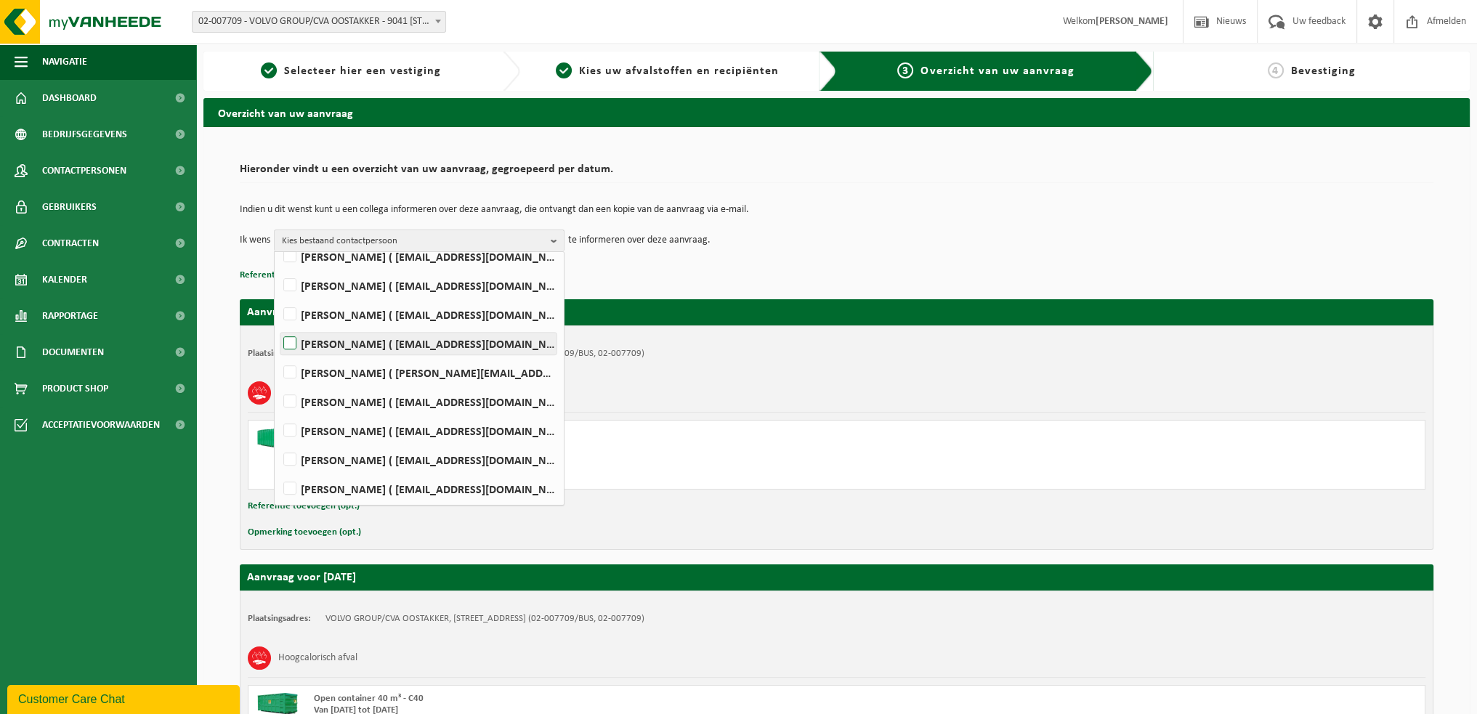
drag, startPoint x: 285, startPoint y: 344, endPoint x: 308, endPoint y: 340, distance: 23.5
click at [285, 342] on label "WIM VEIRMAN ( wim.veirman@volvo.com )" at bounding box center [419, 344] width 276 height 22
click at [278, 326] on input "WIM VEIRMAN ( wim.veirman@volvo.com )" at bounding box center [278, 325] width 1 height 1
checkbox input "true"
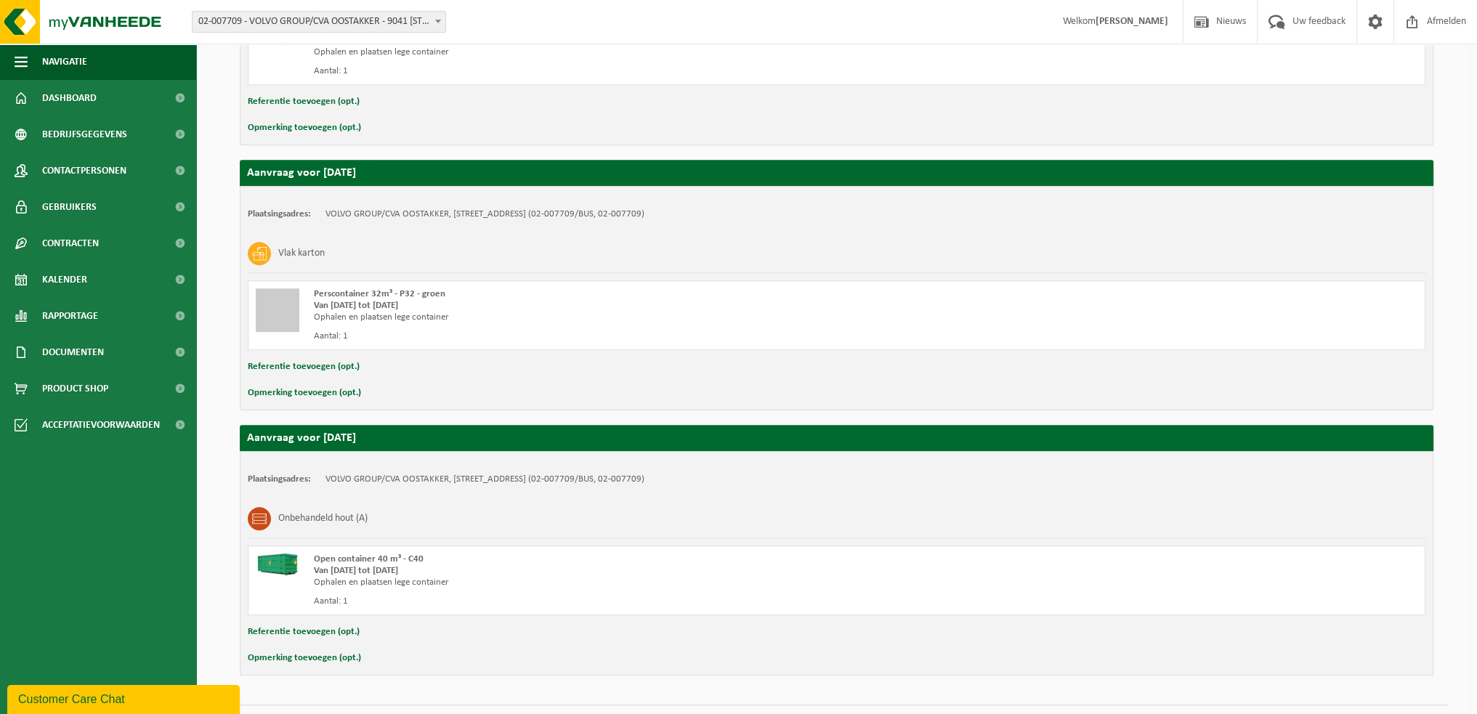
scroll to position [1230, 0]
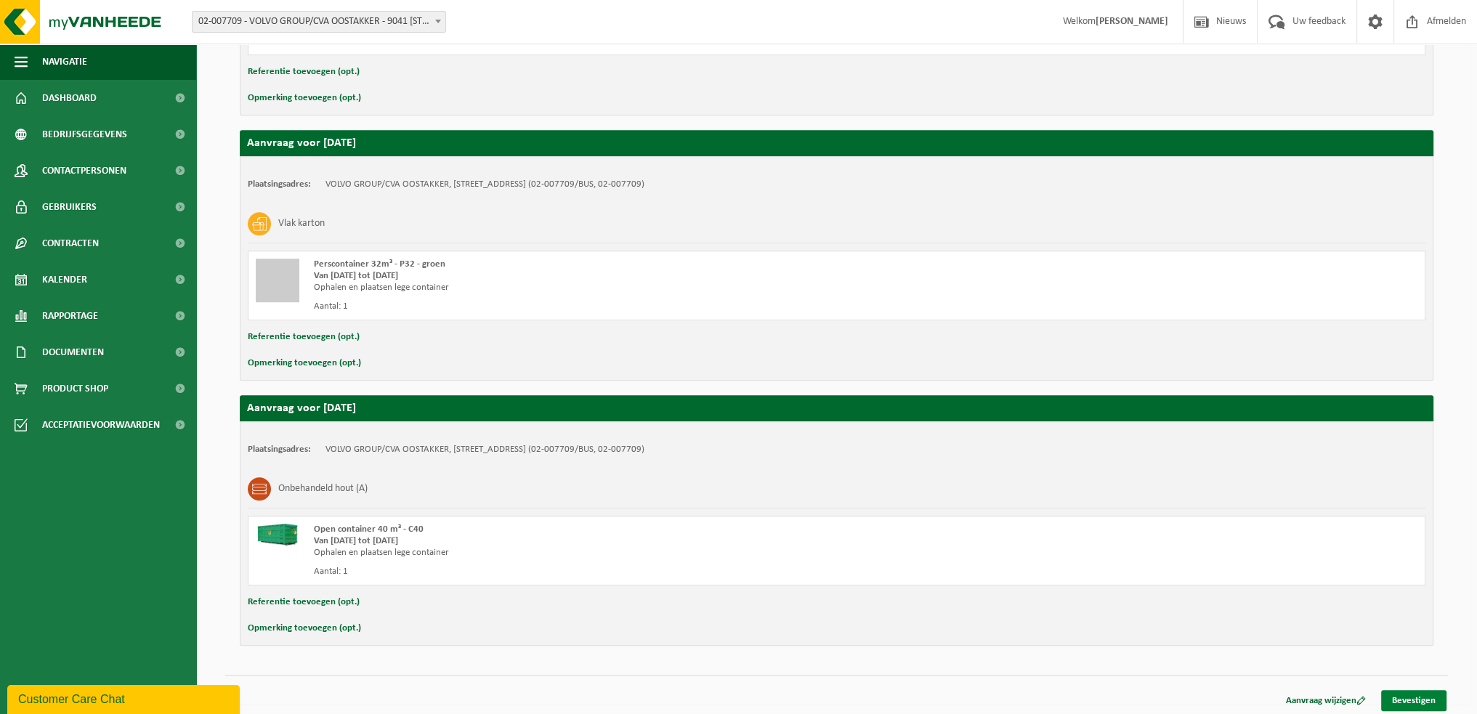
click at [1416, 698] on link "Bevestigen" at bounding box center [1414, 700] width 65 height 21
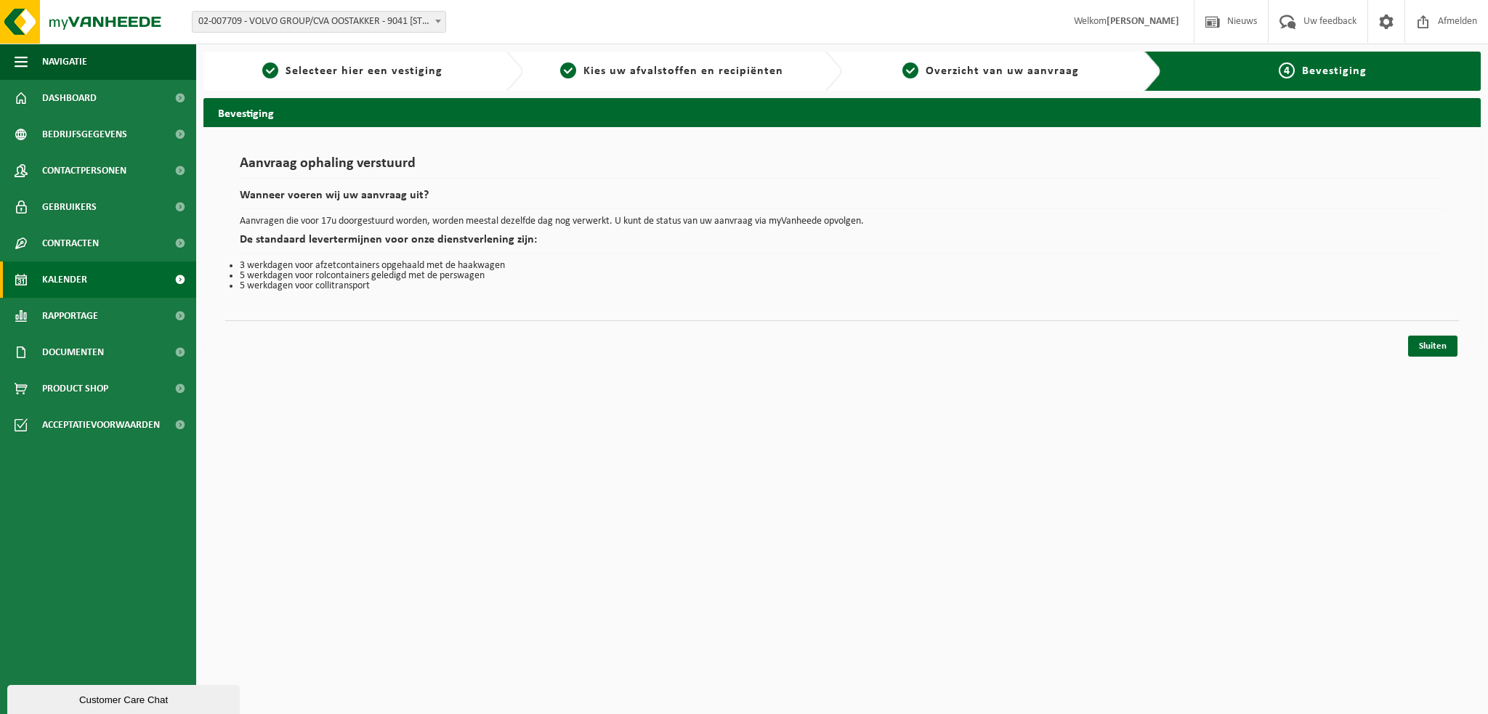
click at [68, 285] on span "Kalender" at bounding box center [64, 280] width 45 height 36
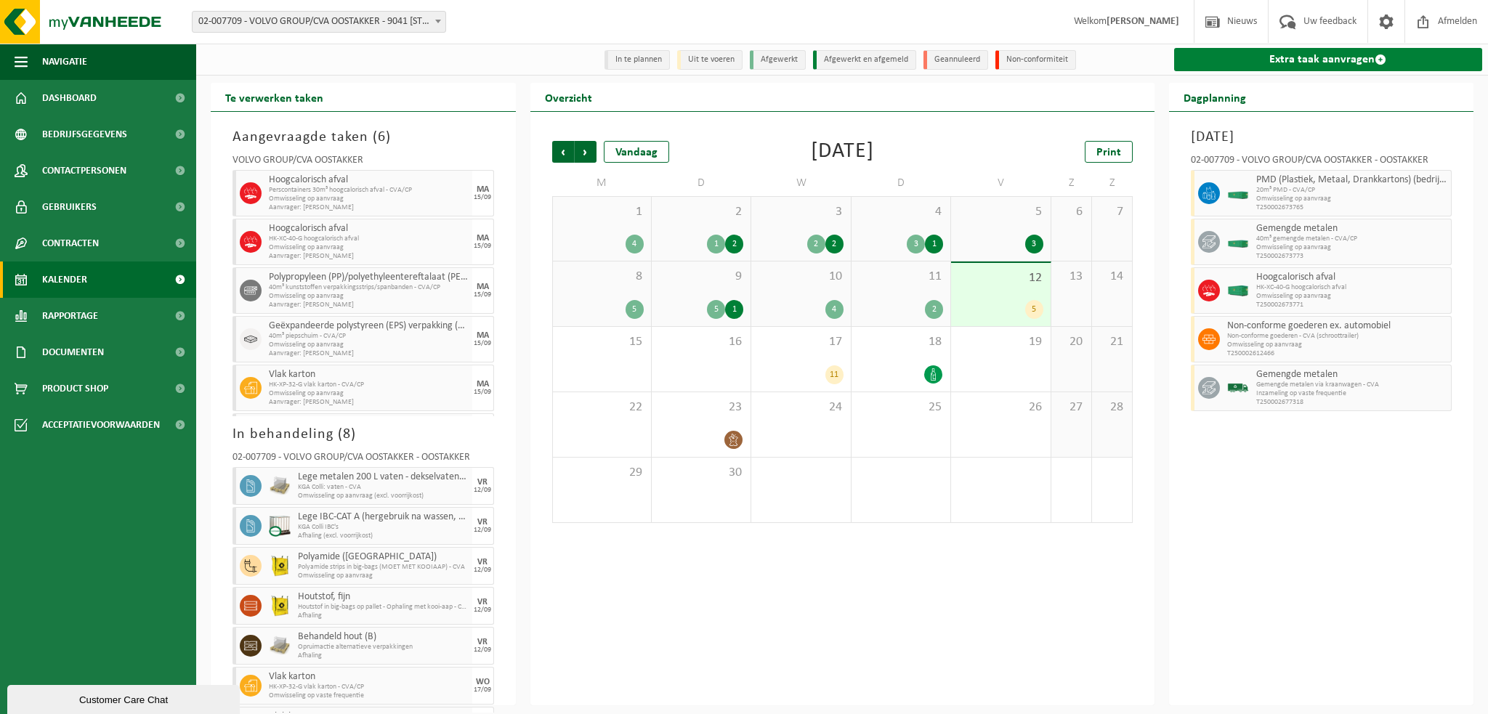
click at [1278, 62] on link "Extra taak aanvragen" at bounding box center [1328, 59] width 309 height 23
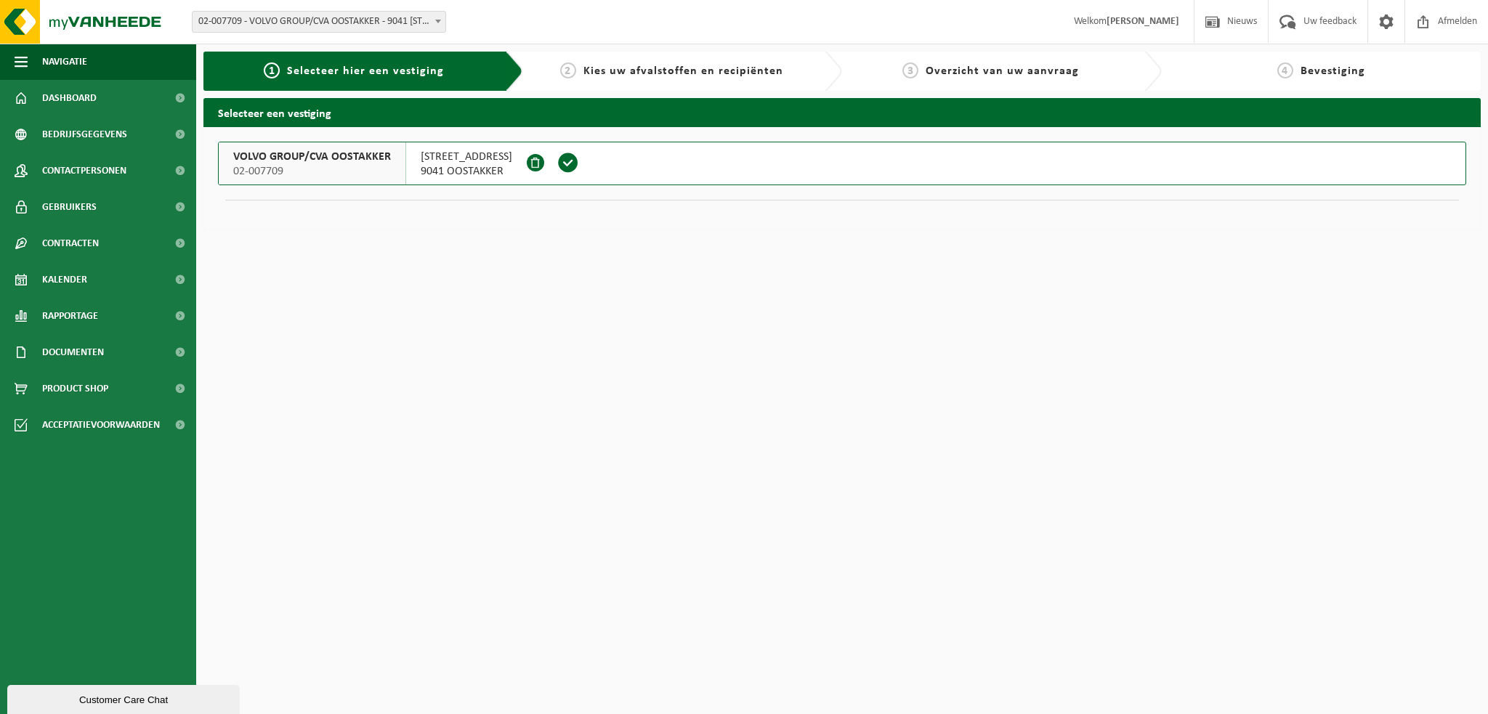
click at [291, 157] on span "VOLVO GROUP/CVA OOSTAKKER" at bounding box center [312, 157] width 158 height 15
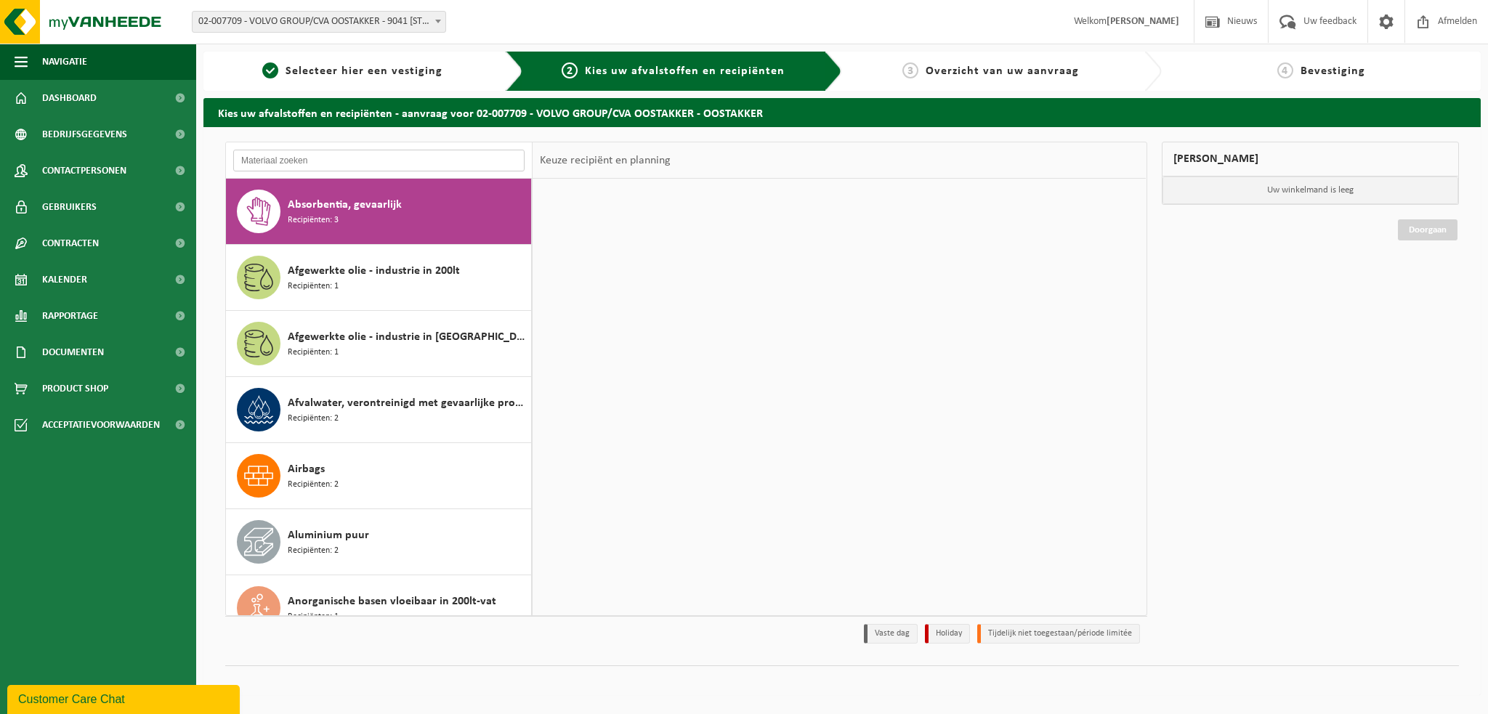
click at [287, 156] on input "text" at bounding box center [378, 161] width 291 height 22
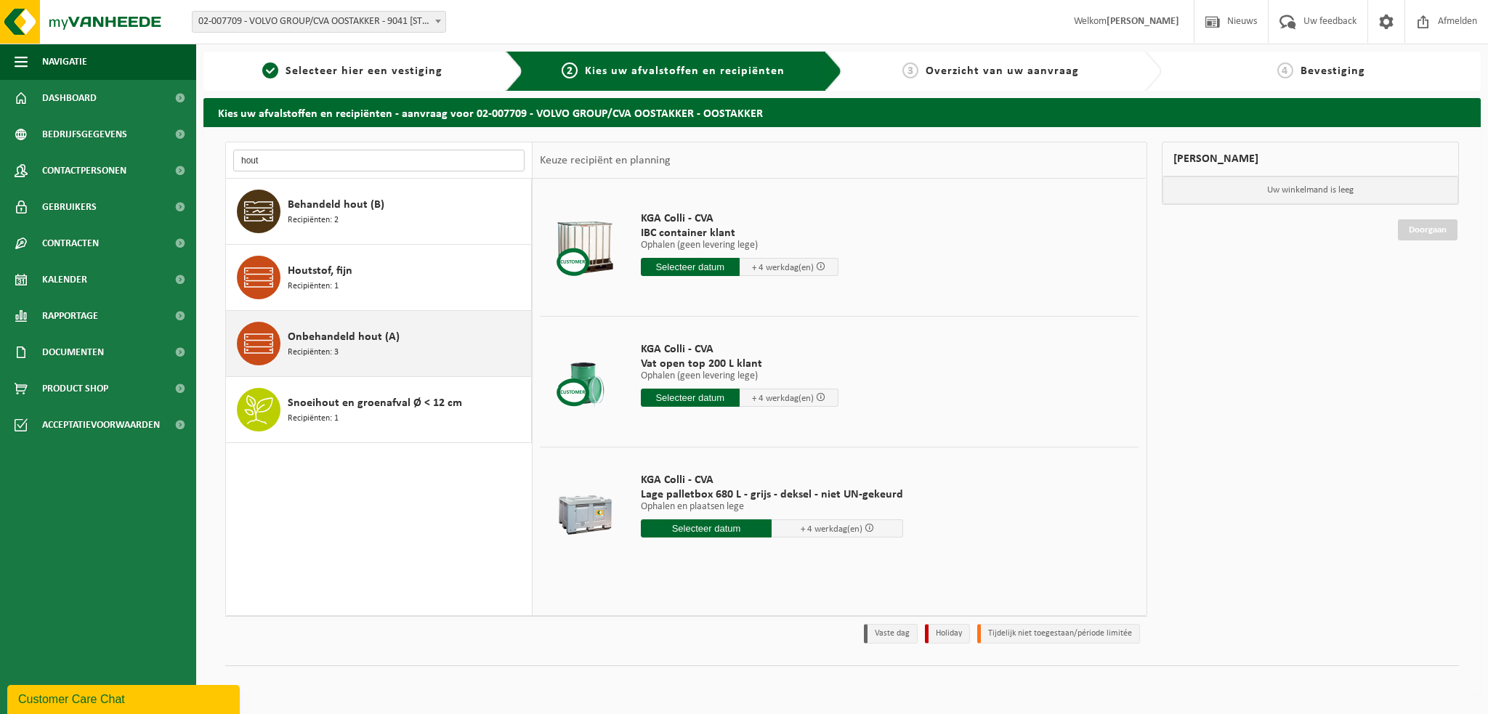
type input "hout"
click at [346, 339] on span "Onbehandeld hout (A)" at bounding box center [344, 336] width 112 height 17
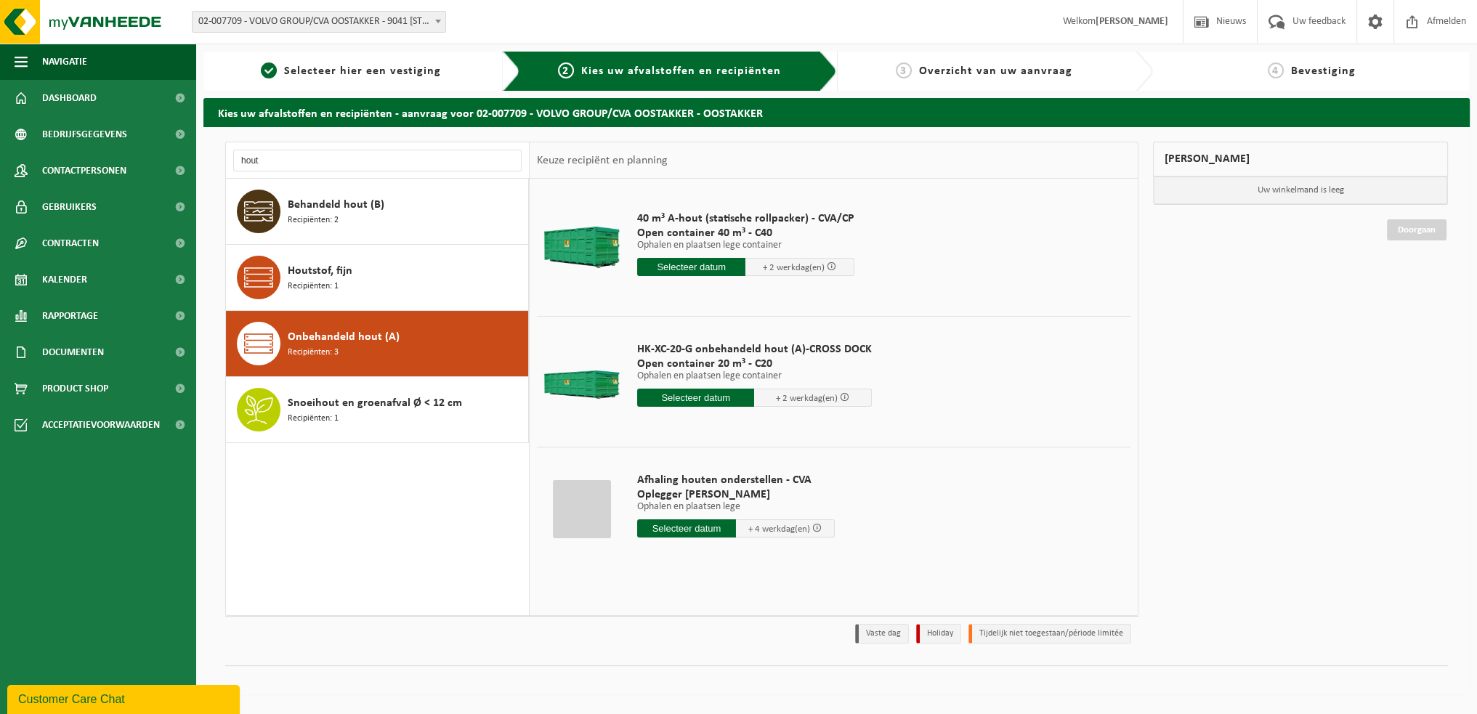
click at [709, 531] on input "text" at bounding box center [686, 529] width 99 height 18
click at [653, 653] on div "15" at bounding box center [654, 656] width 25 height 23
type input "Van [DATE]"
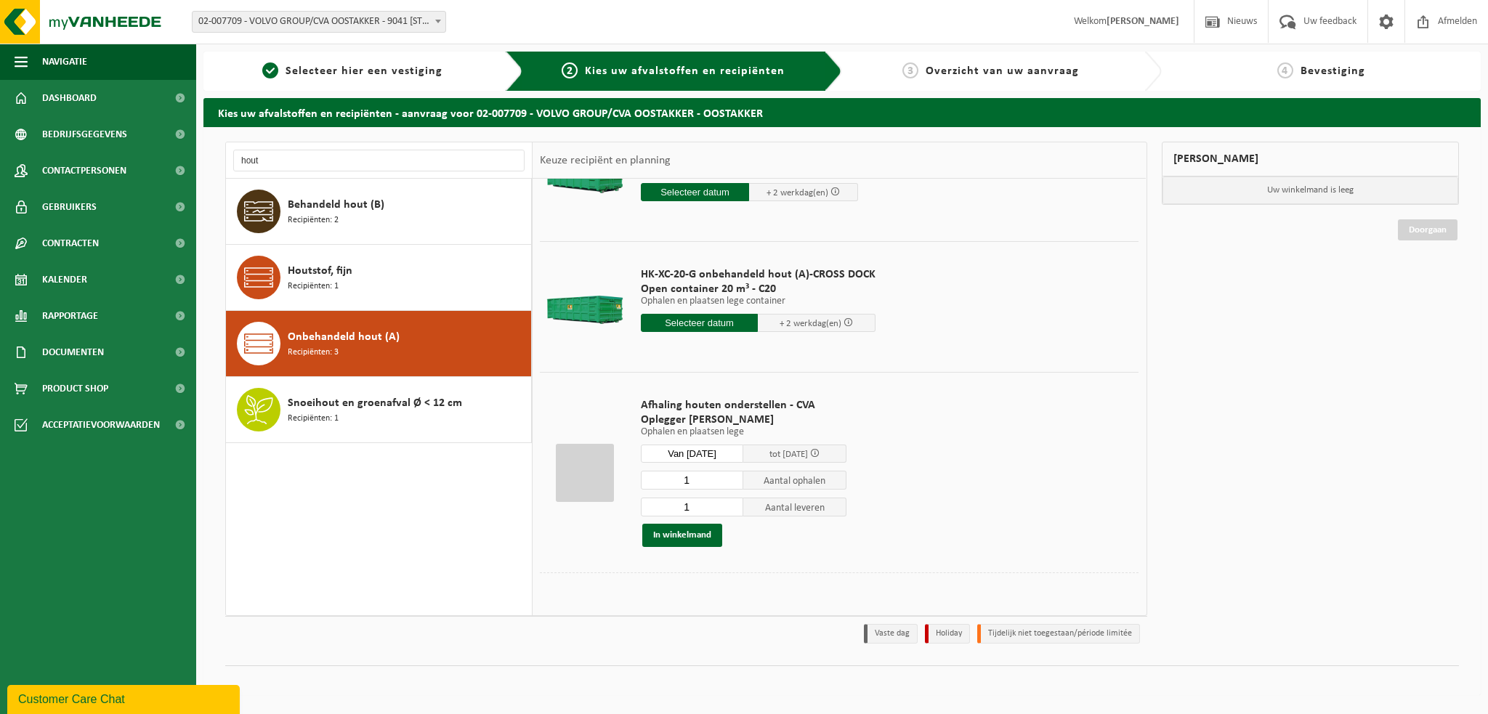
scroll to position [76, 0]
click at [820, 451] on span at bounding box center [814, 452] width 9 height 9
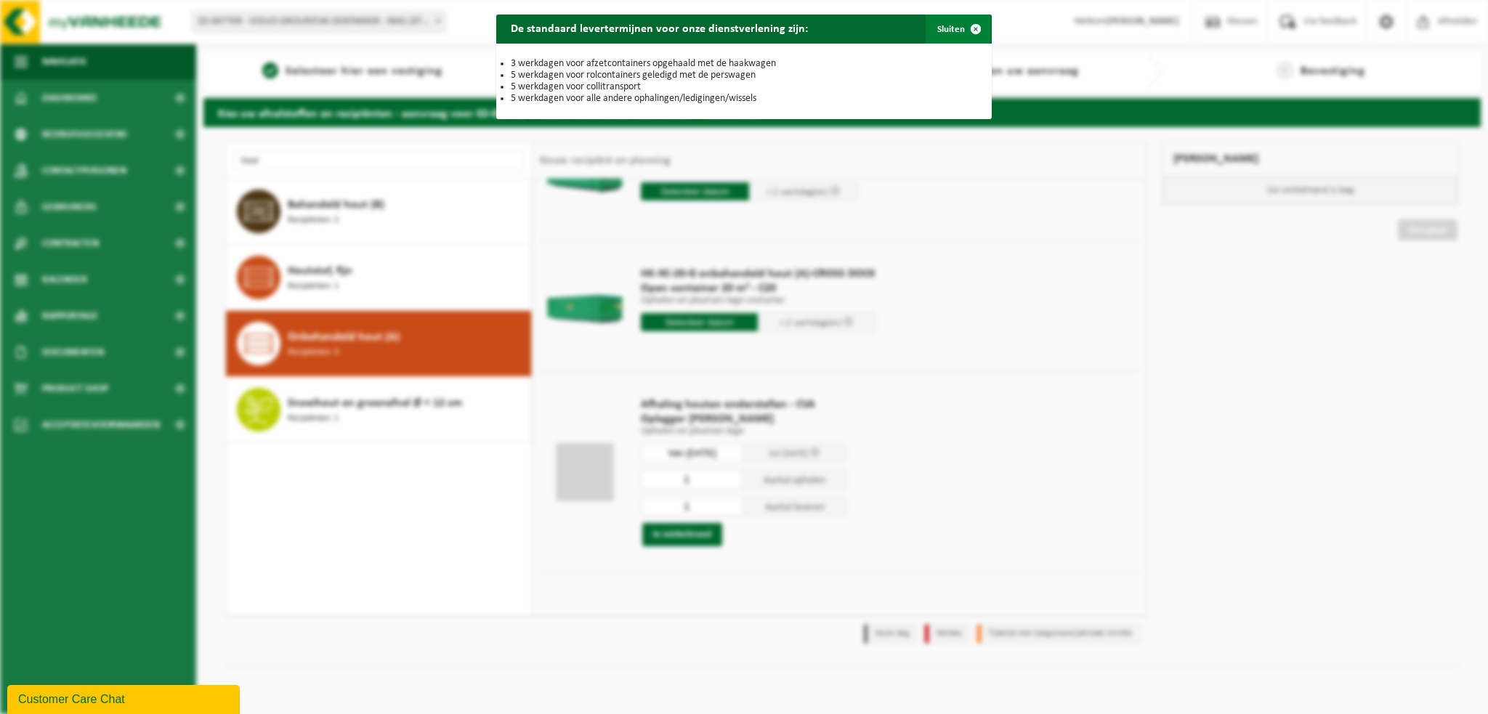
click at [968, 28] on span "button" at bounding box center [975, 29] width 29 height 29
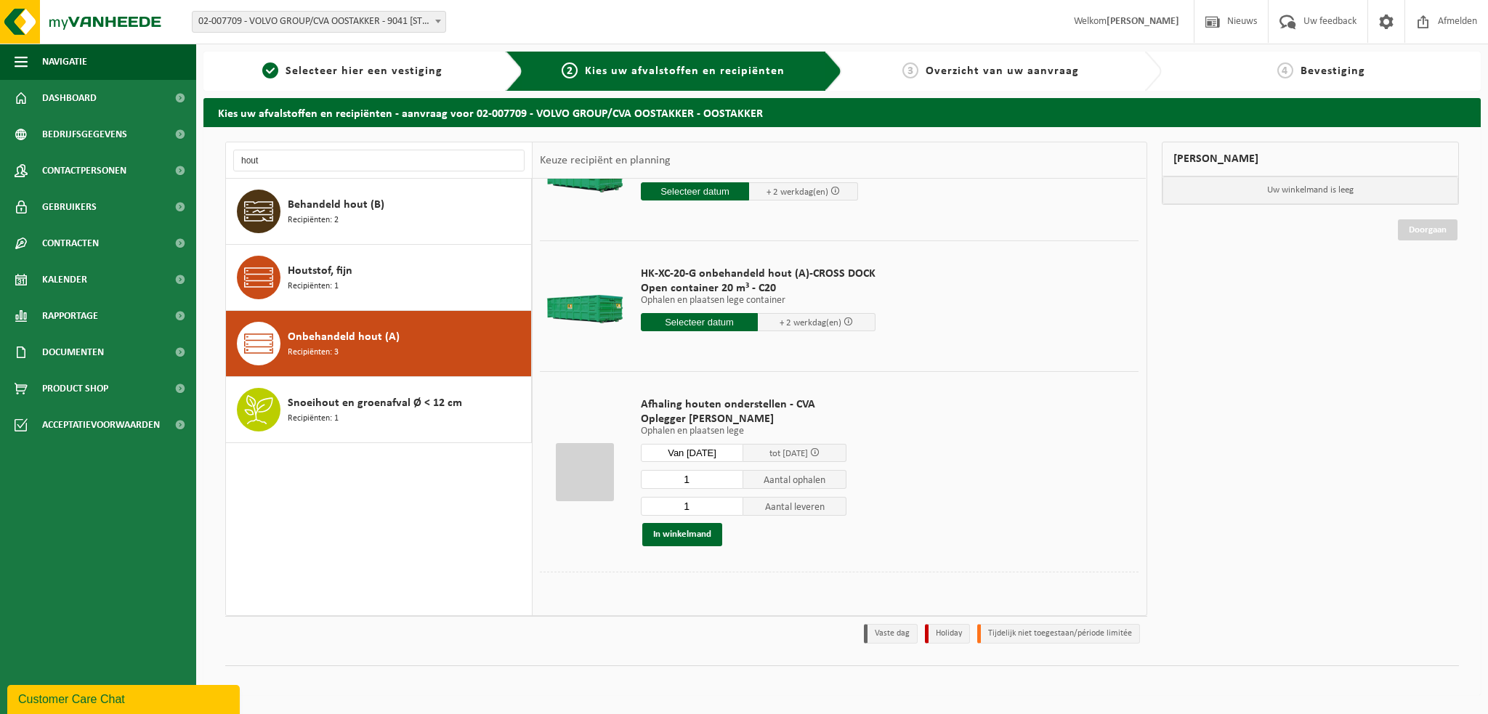
click at [1427, 505] on div "Mijn winkelmand Uw winkelmand is leeg Doorgaan" at bounding box center [1311, 396] width 313 height 509
